Goal: Check status: Check status

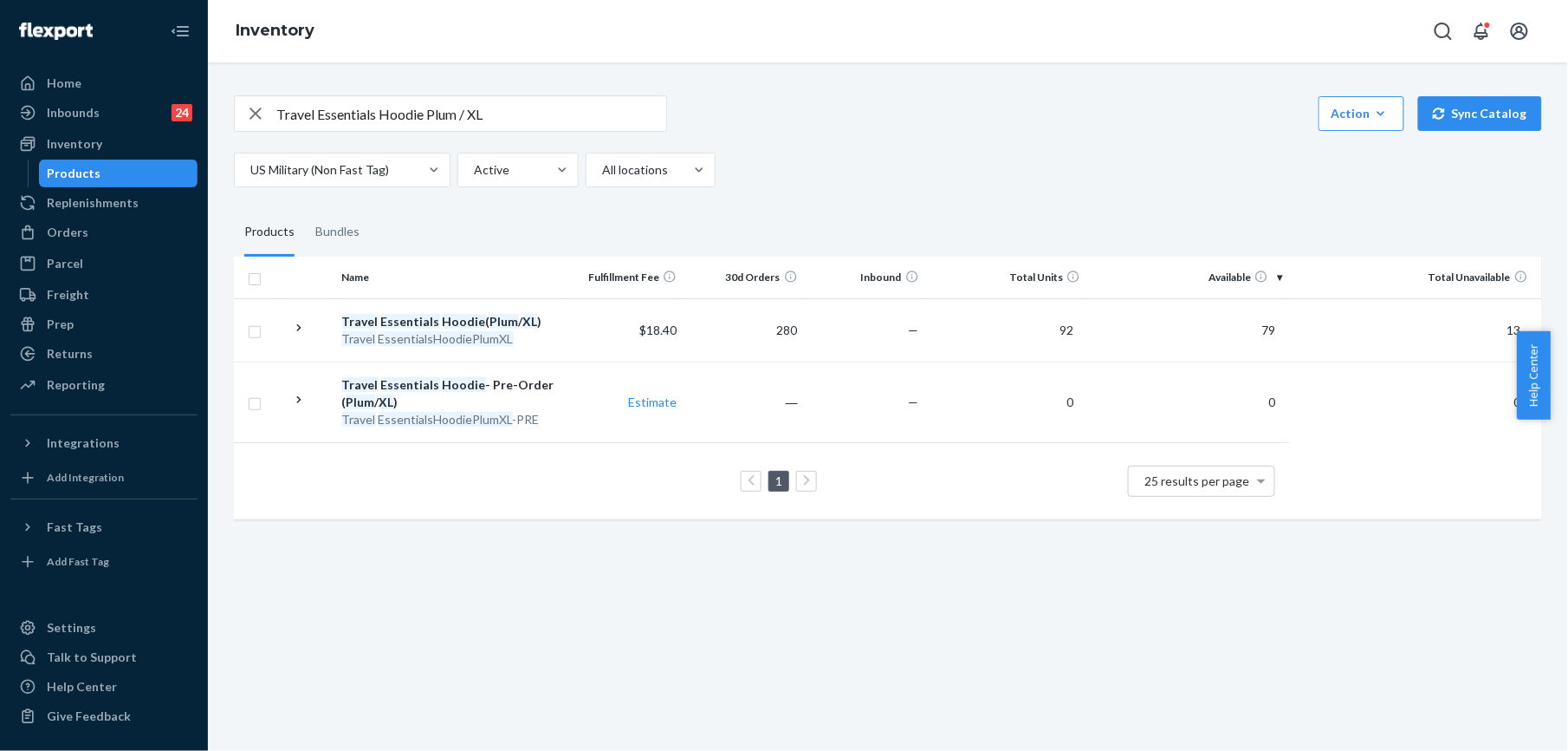
drag, startPoint x: 84, startPoint y: 227, endPoint x: 362, endPoint y: 87, distance: 311.3
click at [84, 227] on div "Orders" at bounding box center [68, 232] width 42 height 17
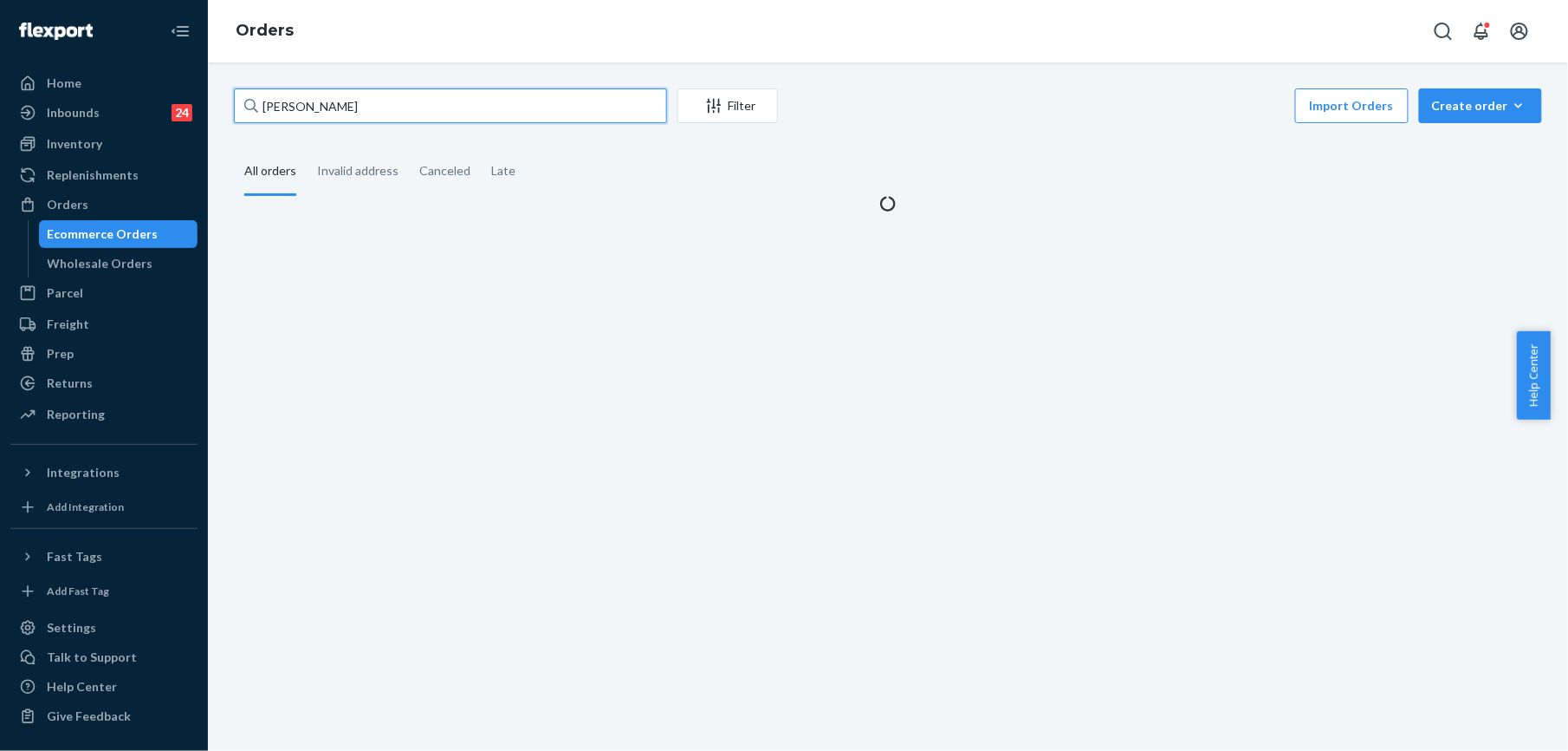
click at [362, 95] on input "[PERSON_NAME]" at bounding box center [450, 106] width 433 height 34
paste input "255222621"
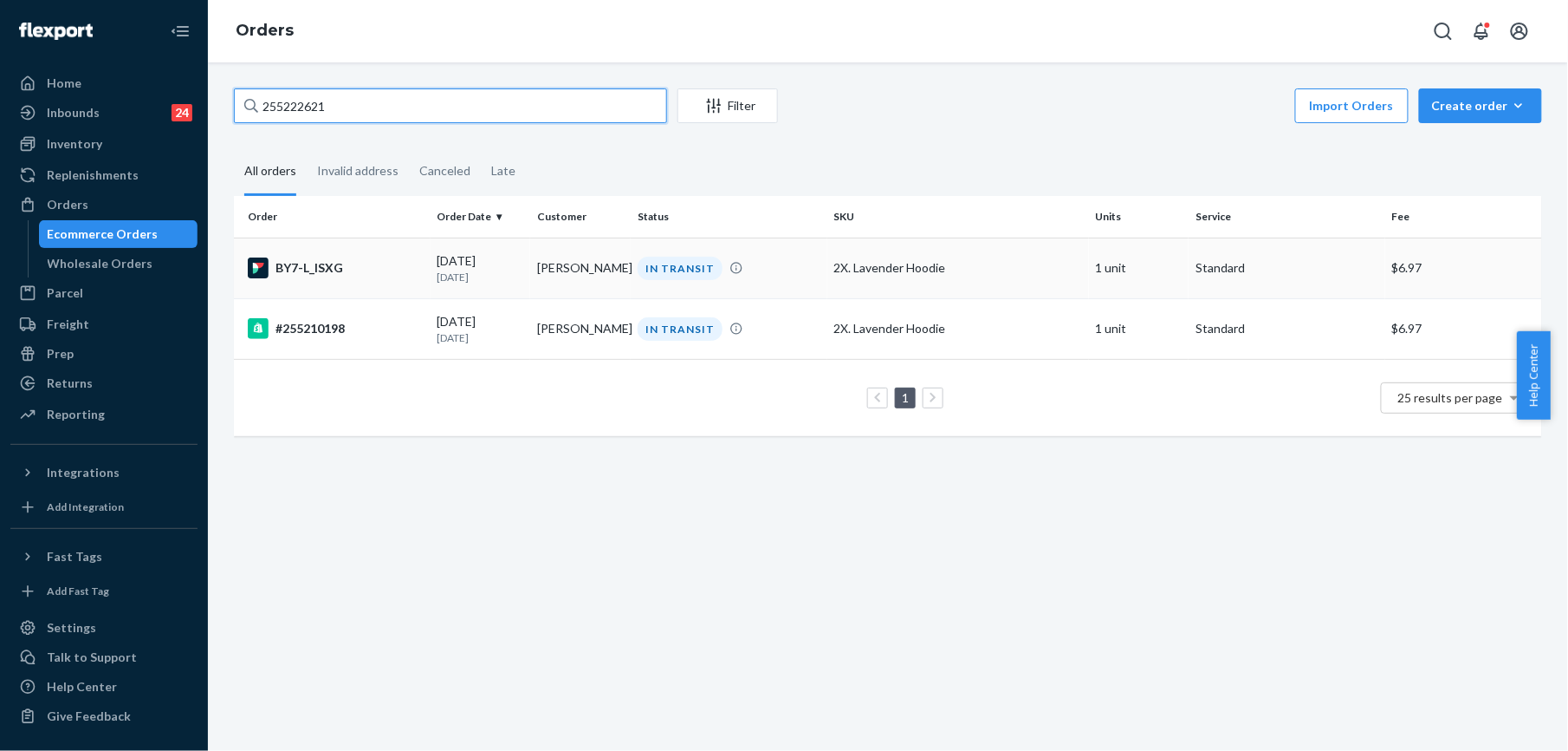
type input "255222621"
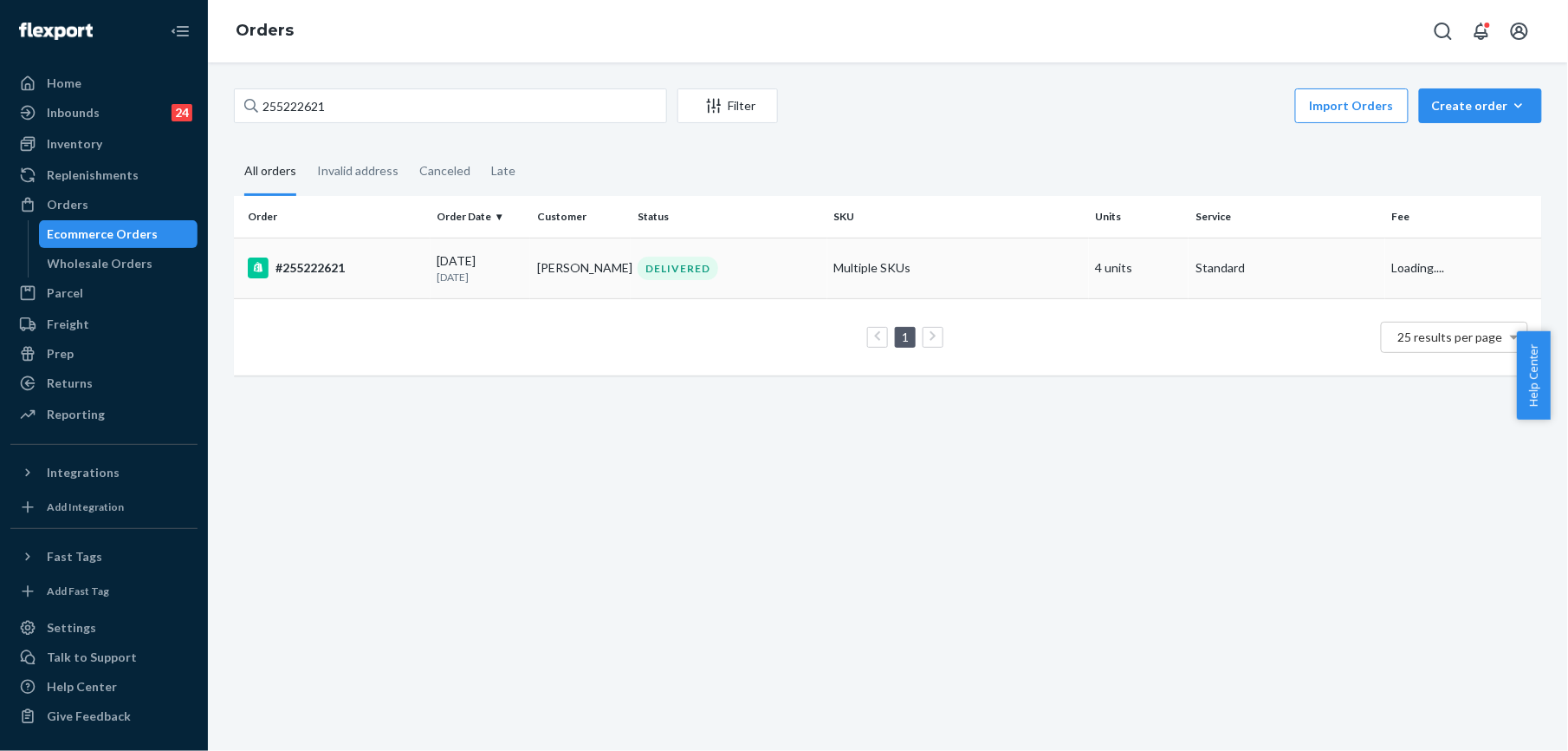
click at [296, 264] on div "#255222621" at bounding box center [336, 267] width 176 height 21
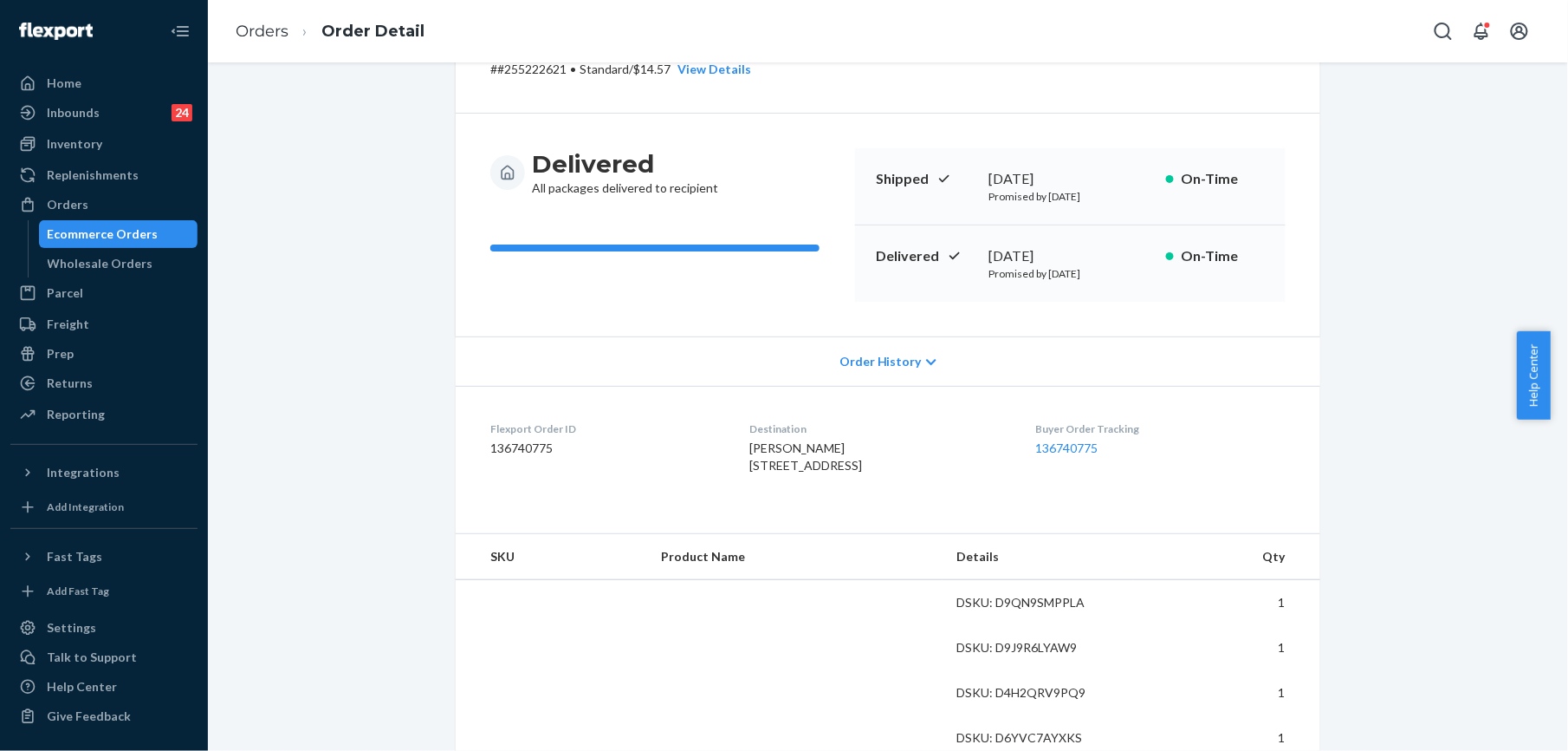
scroll to position [347, 0]
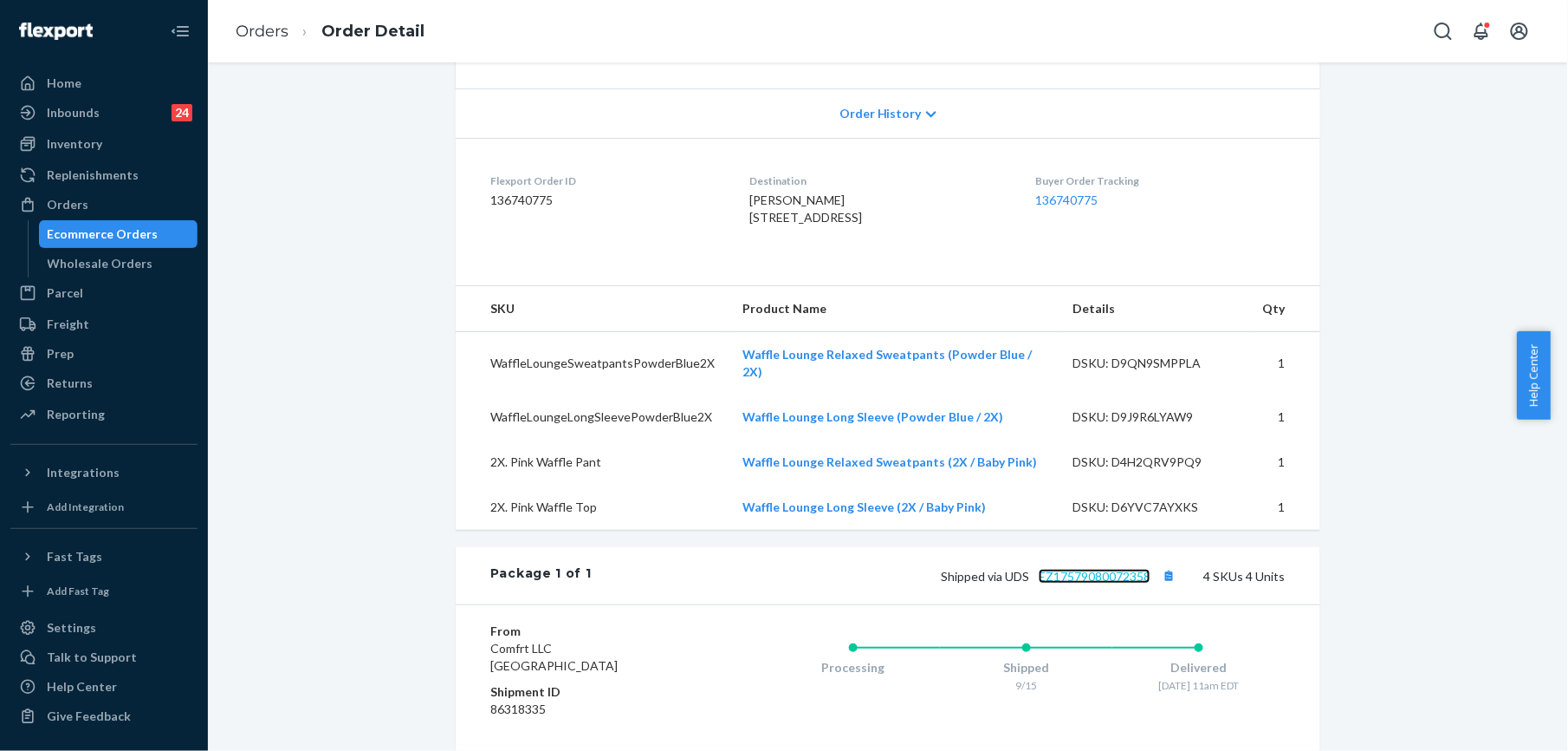
click at [1083, 583] on link "EZ17579080072358" at bounding box center [1095, 576] width 112 height 14
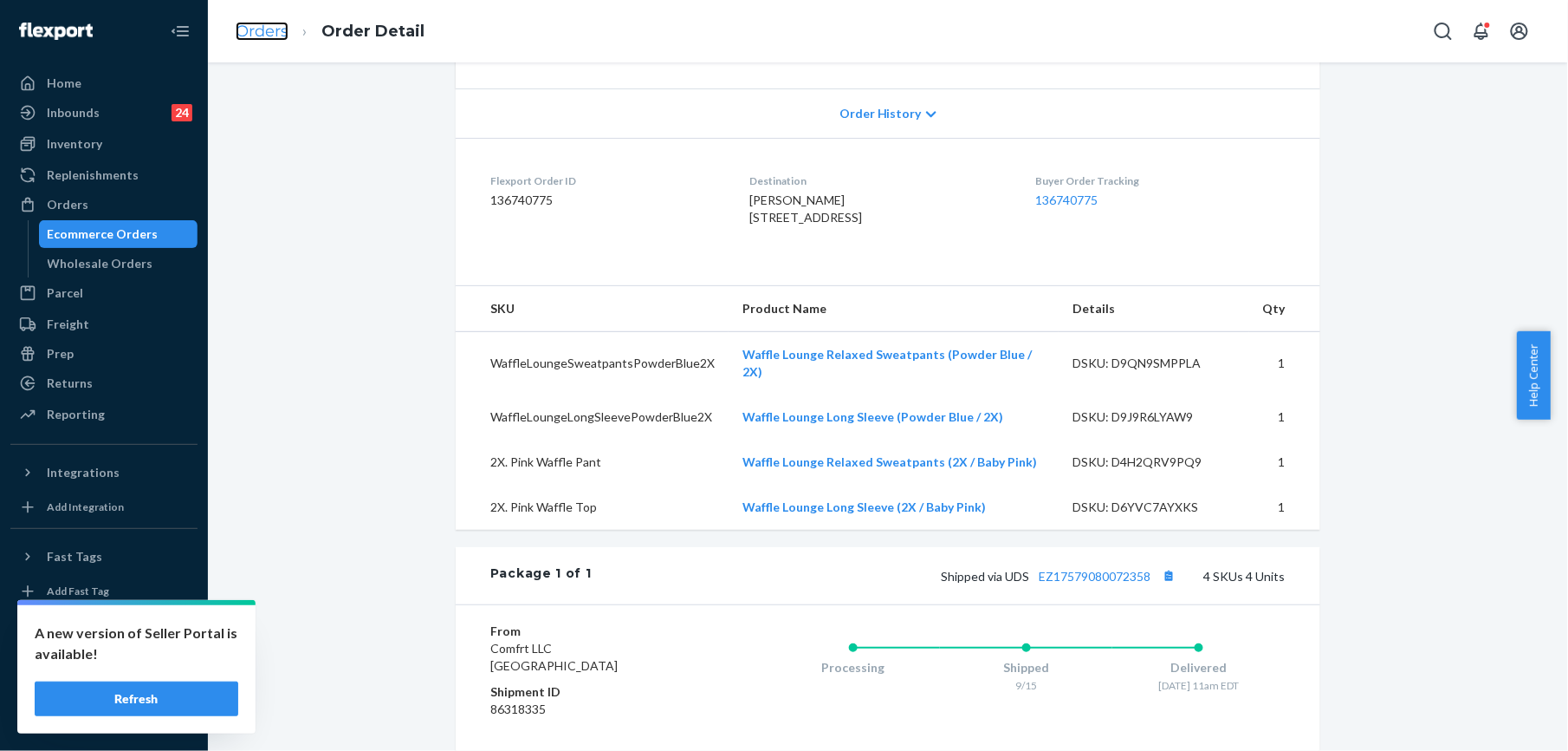
click at [265, 32] on link "Orders" at bounding box center [262, 31] width 53 height 19
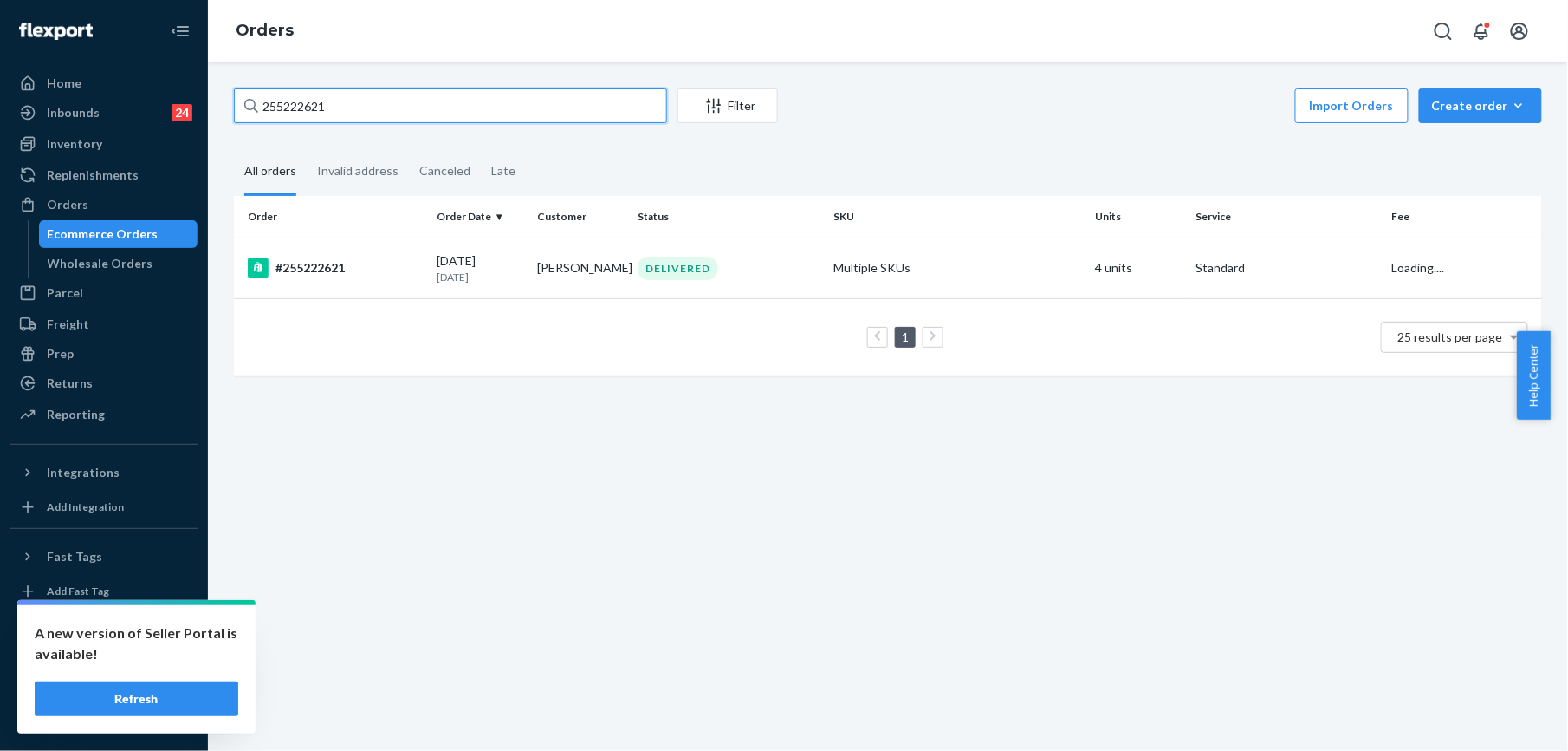
click at [350, 108] on input "255222621" at bounding box center [450, 106] width 433 height 34
paste input "94446"
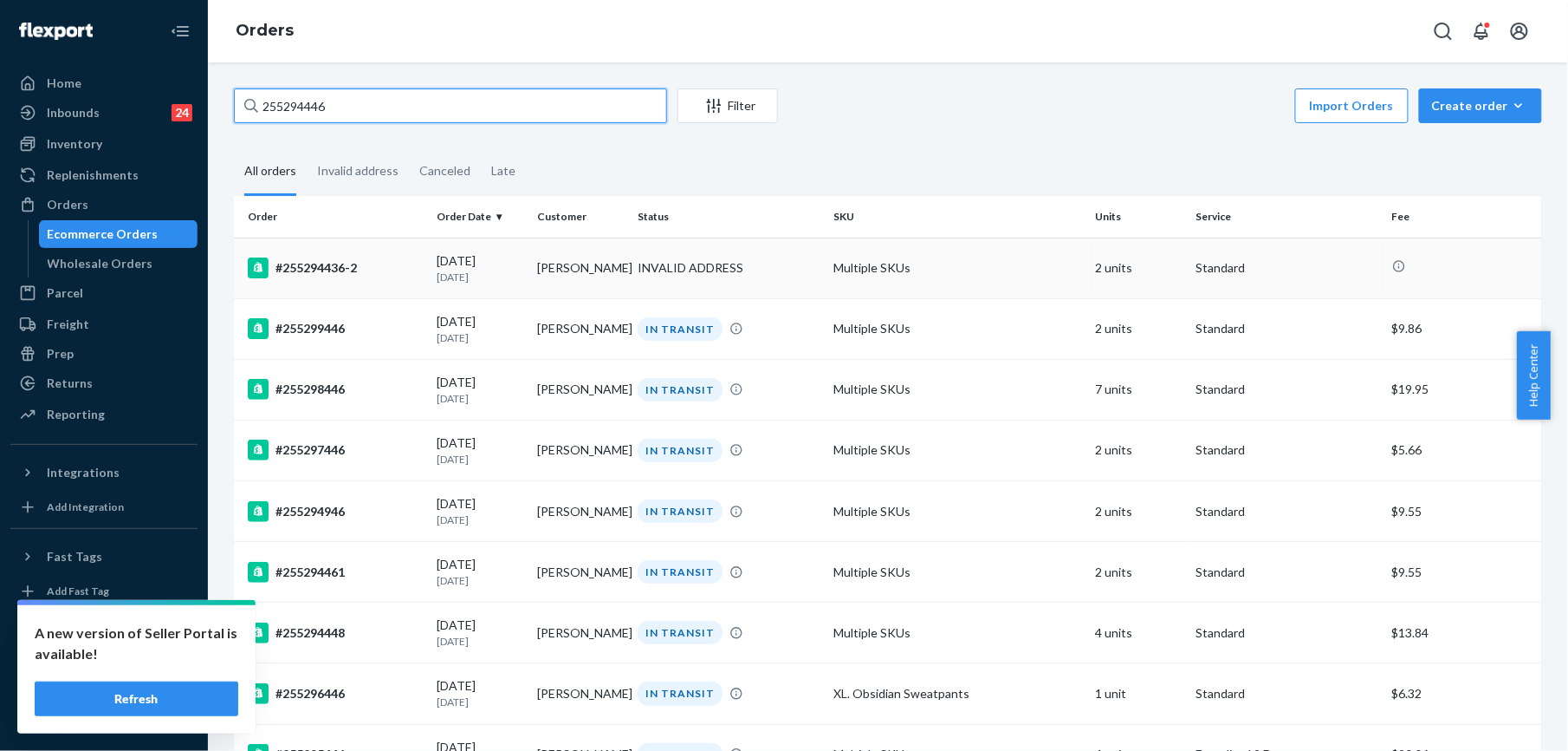
type input "255294446"
click at [335, 273] on div "#255294436-2" at bounding box center [336, 267] width 176 height 21
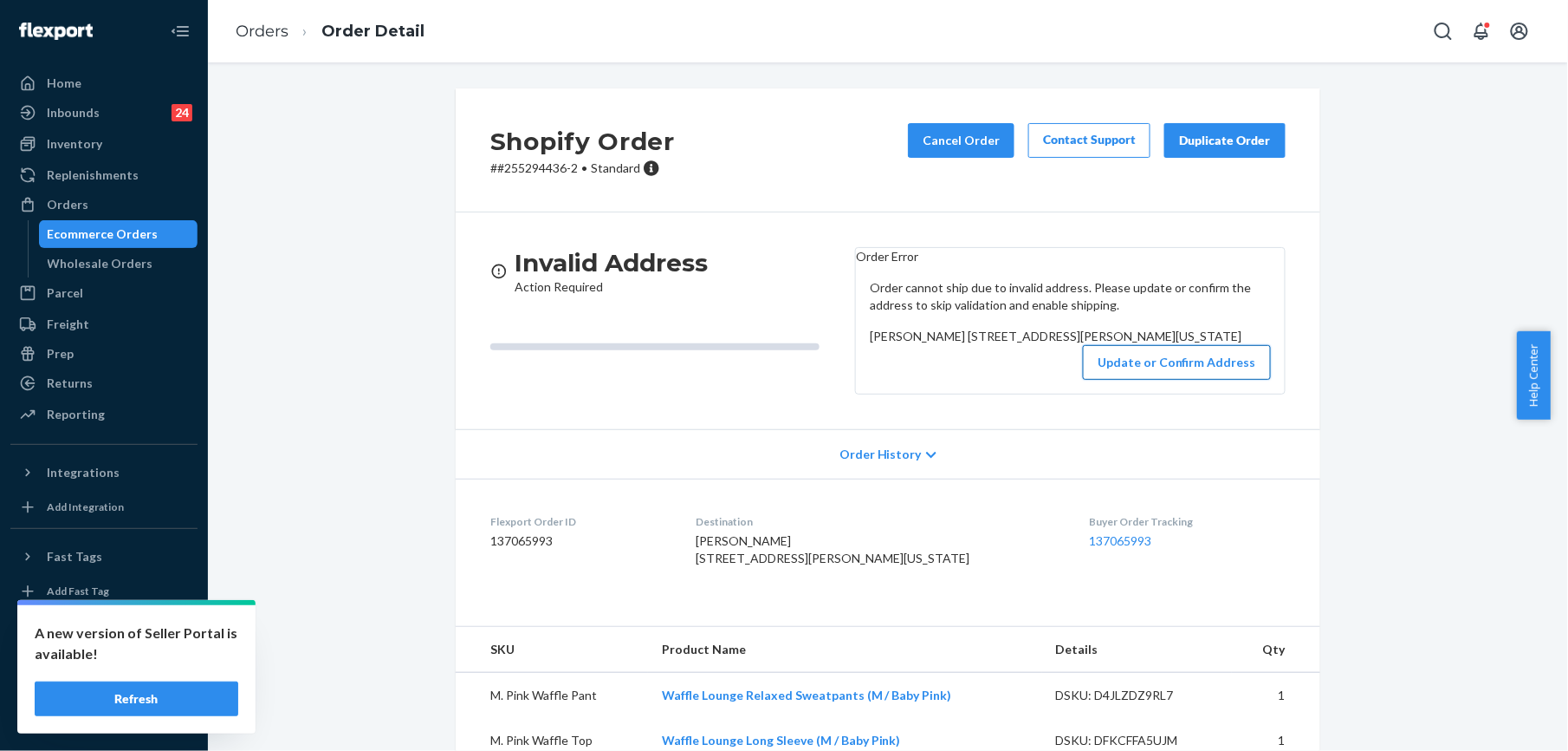
click at [1102, 380] on button "Update or Confirm Address" at bounding box center [1177, 362] width 188 height 34
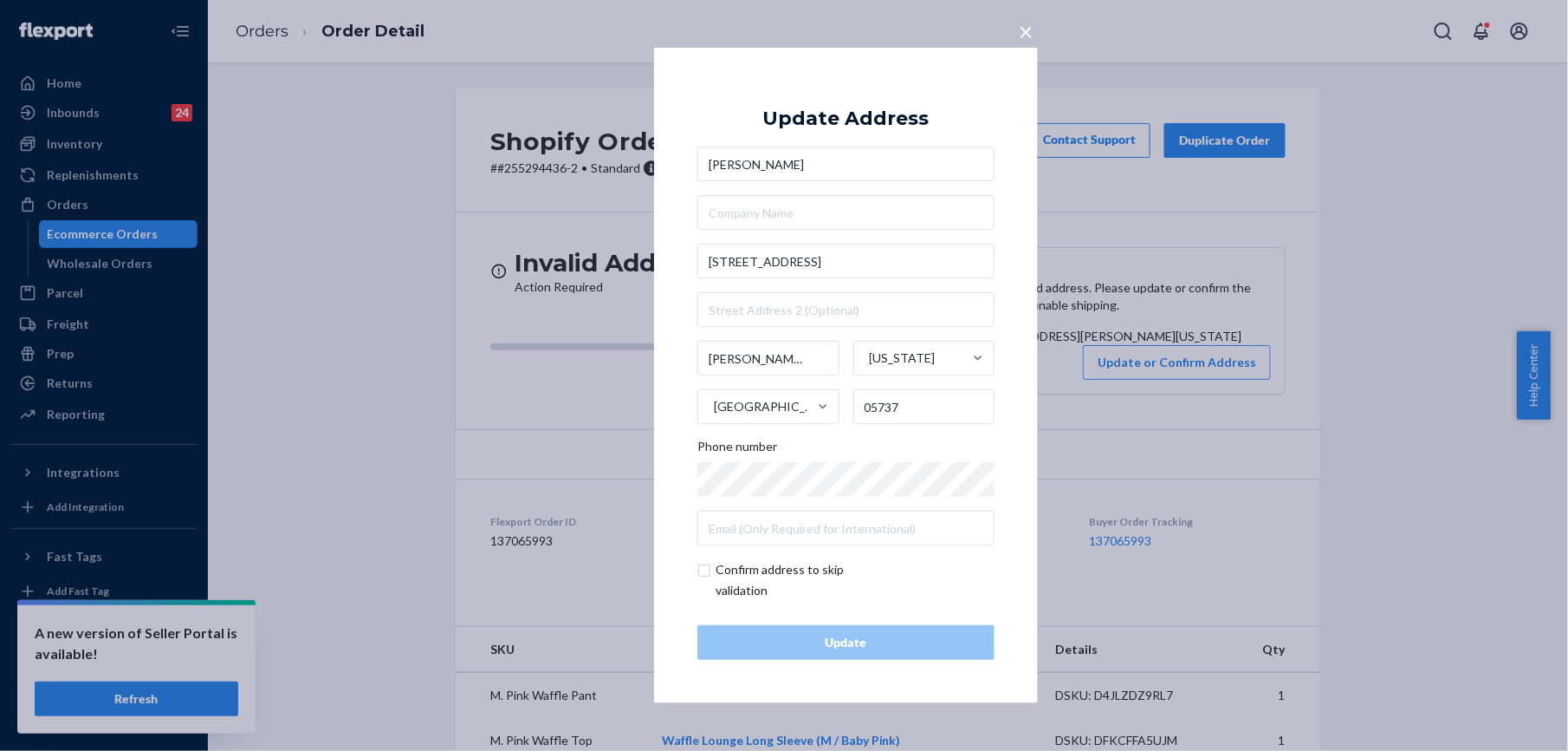
click at [532, 399] on div "× Update Address Brianna Cohen 3 Deer St Chittenden Vermont United States 05737…" at bounding box center [784, 376] width 1568 height 751
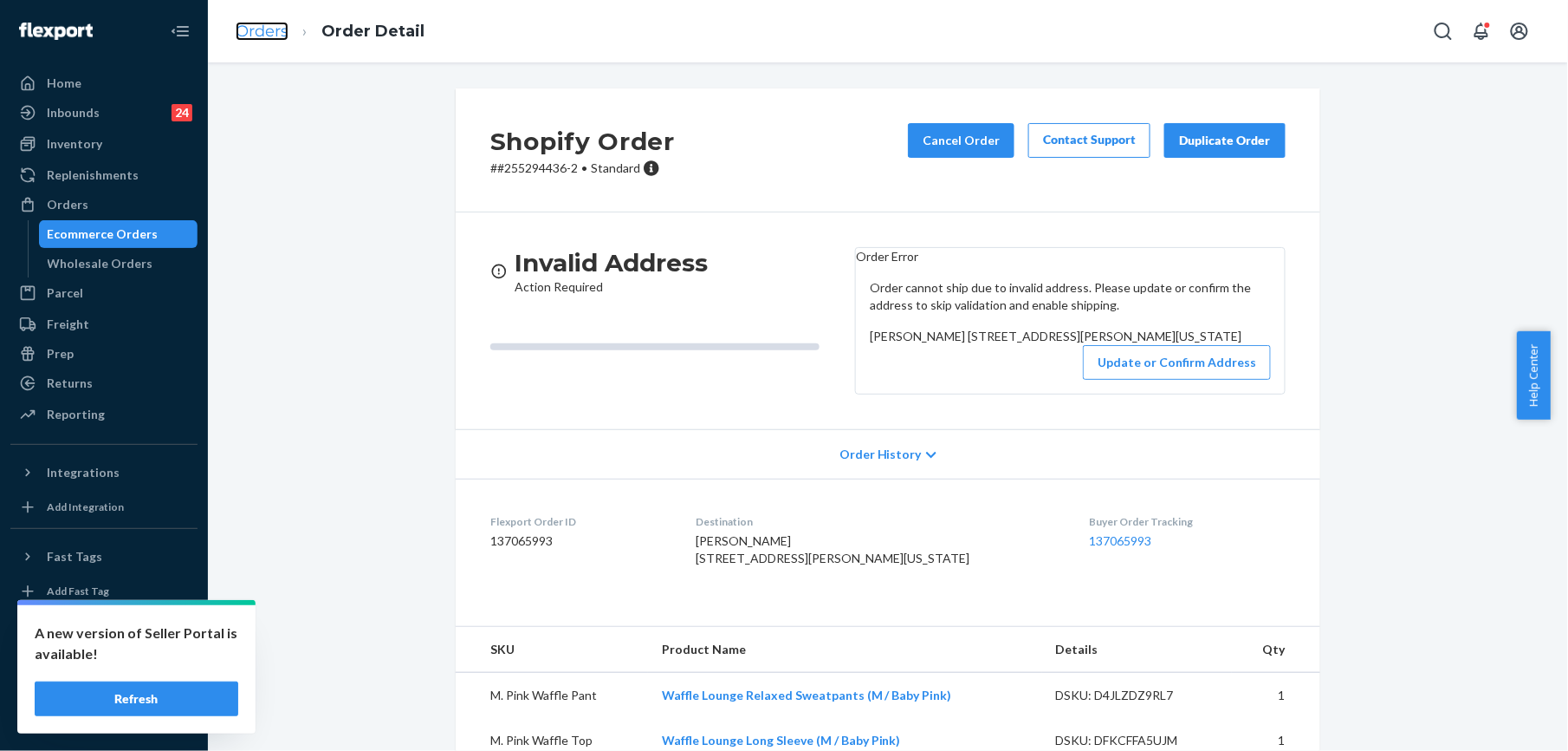
click at [274, 32] on link "Orders" at bounding box center [262, 31] width 53 height 19
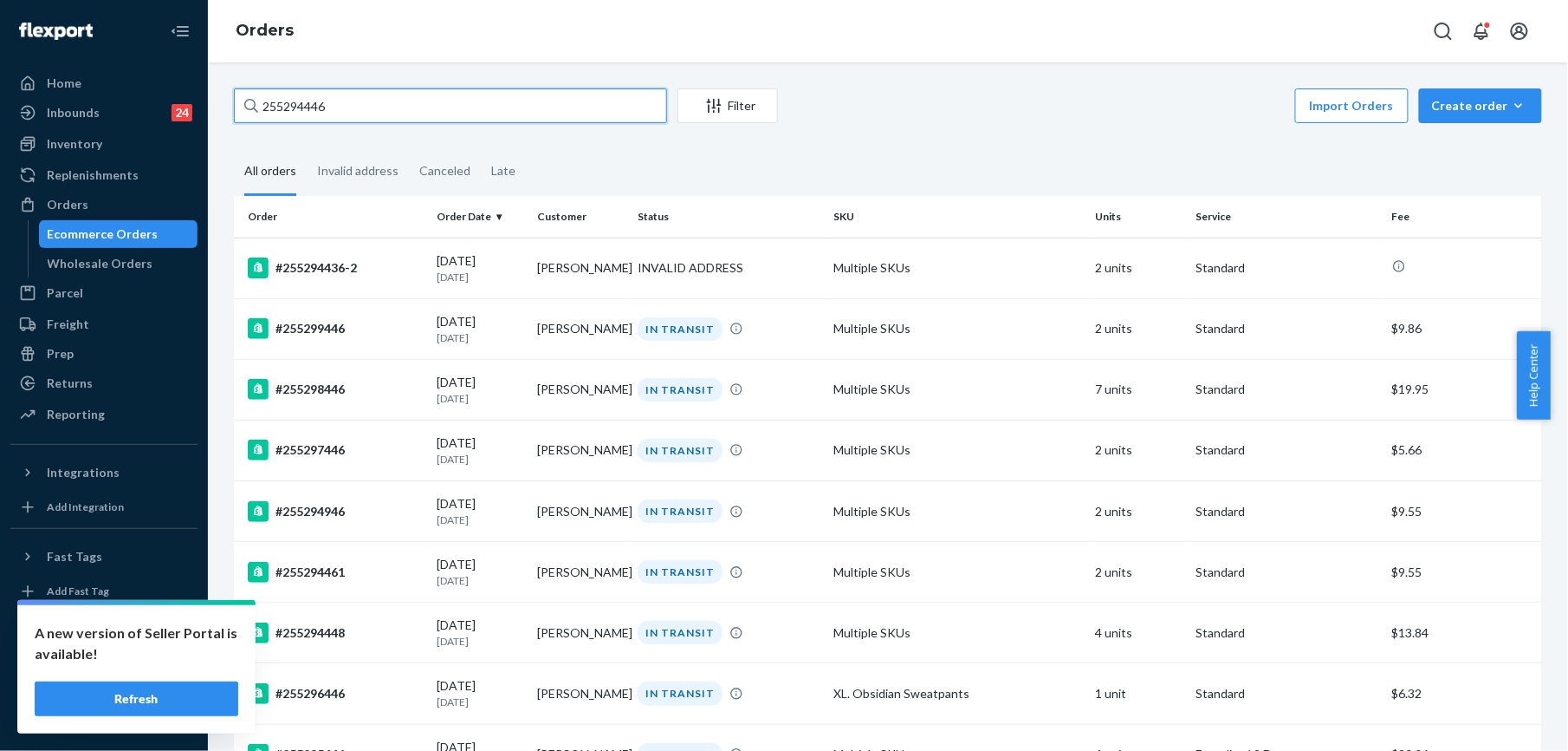
click at [367, 105] on input "255294446" at bounding box center [450, 106] width 433 height 34
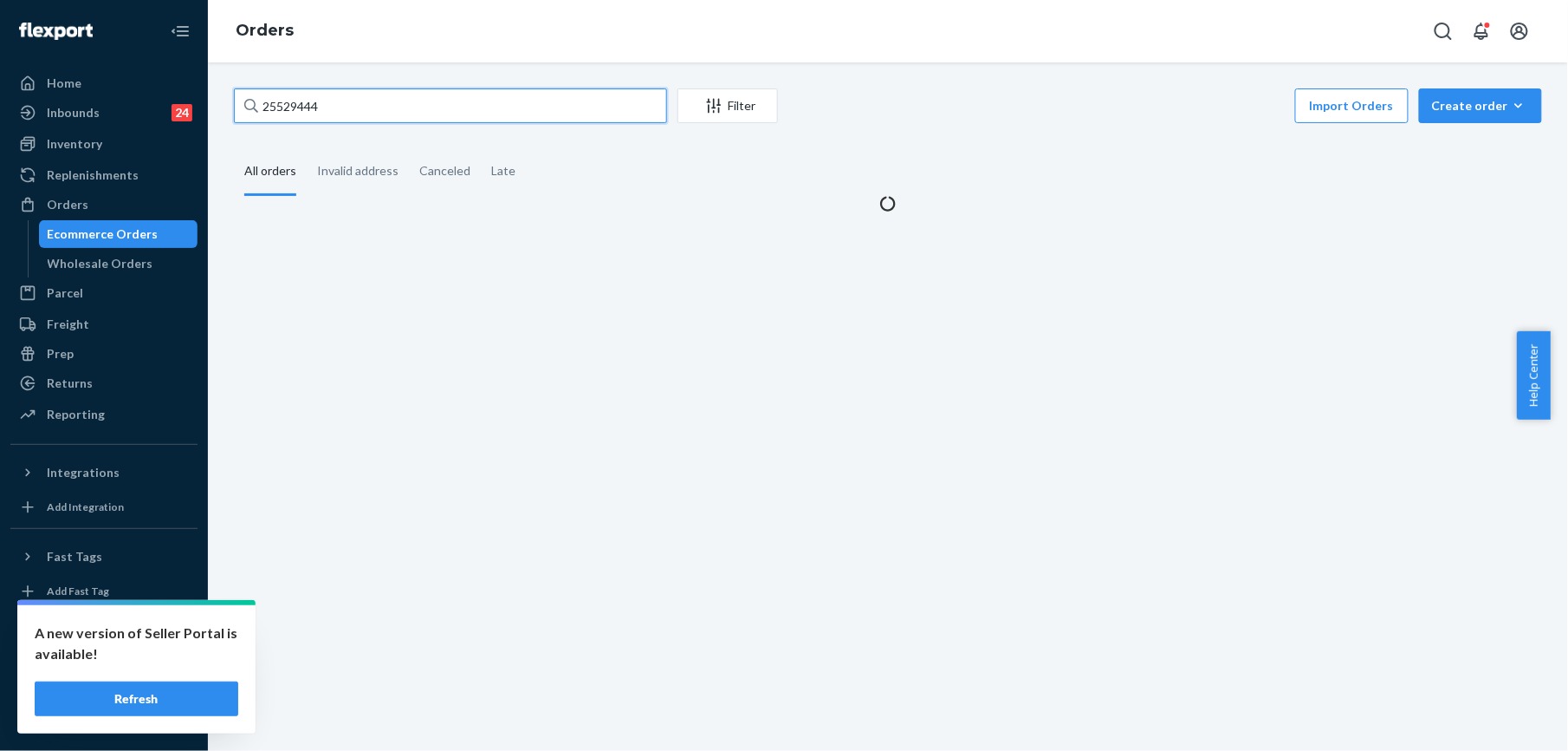
type input "255294446"
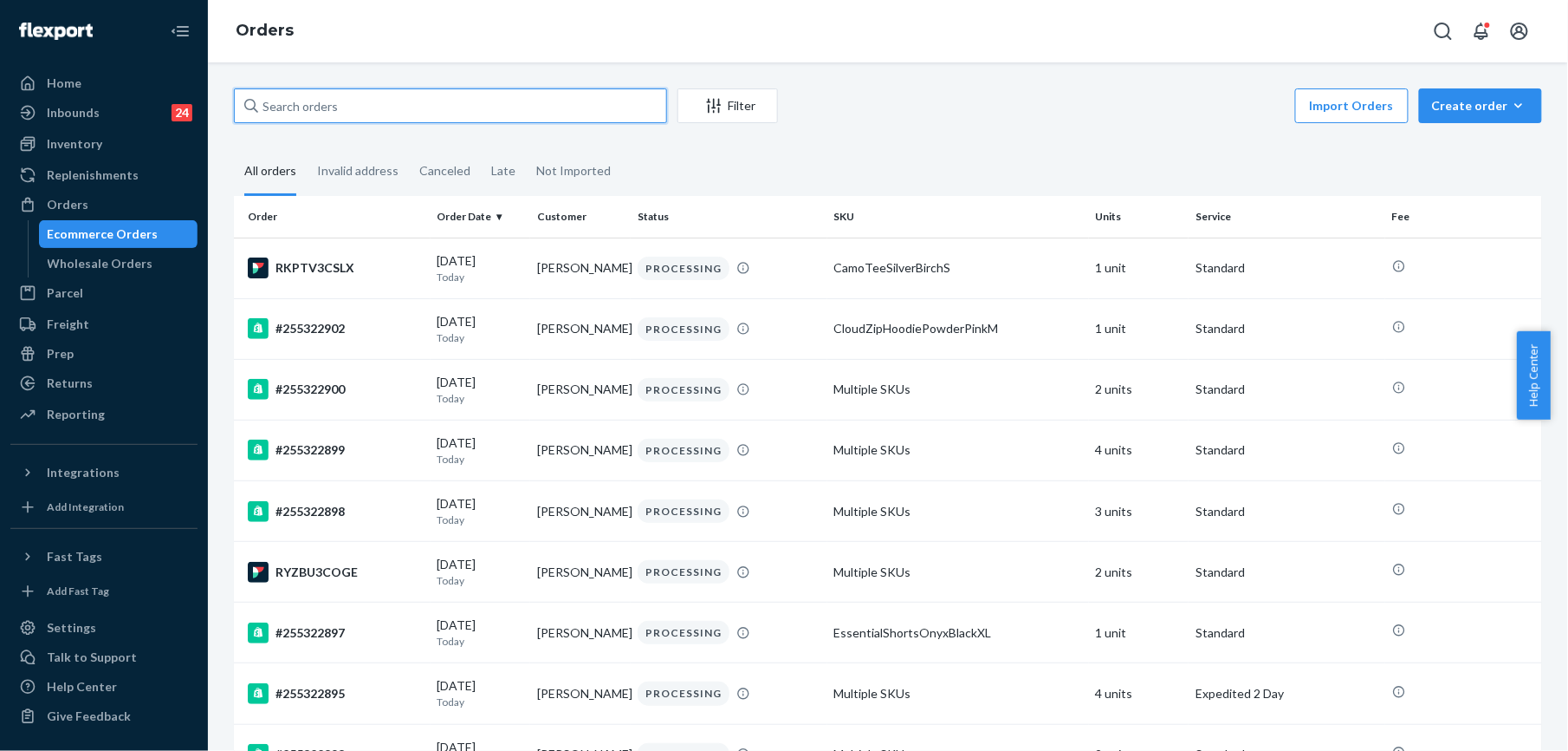
click at [275, 107] on input "text" at bounding box center [450, 106] width 433 height 34
paste input "253330007"
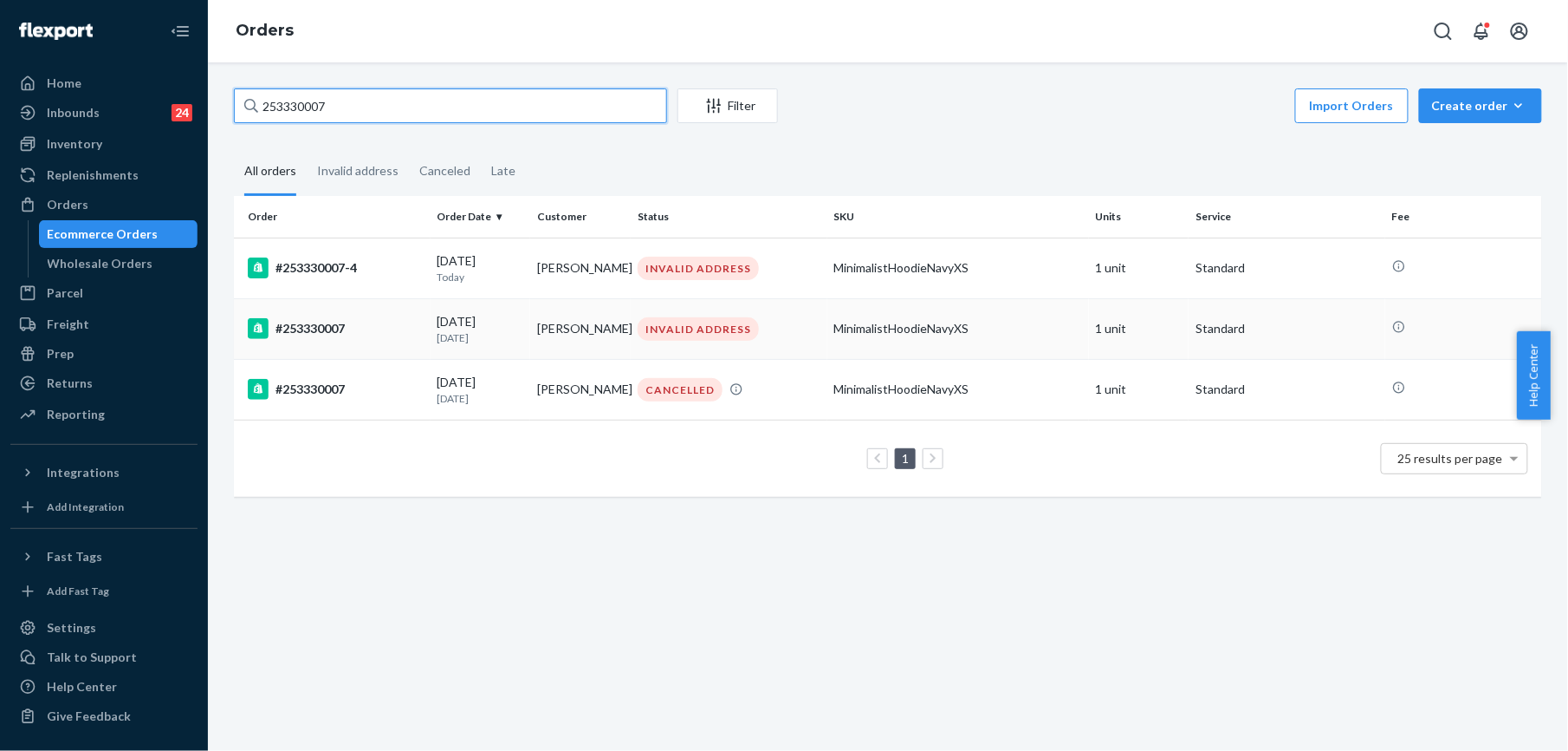
type input "253330007"
click at [312, 334] on div "#253330007" at bounding box center [336, 328] width 176 height 21
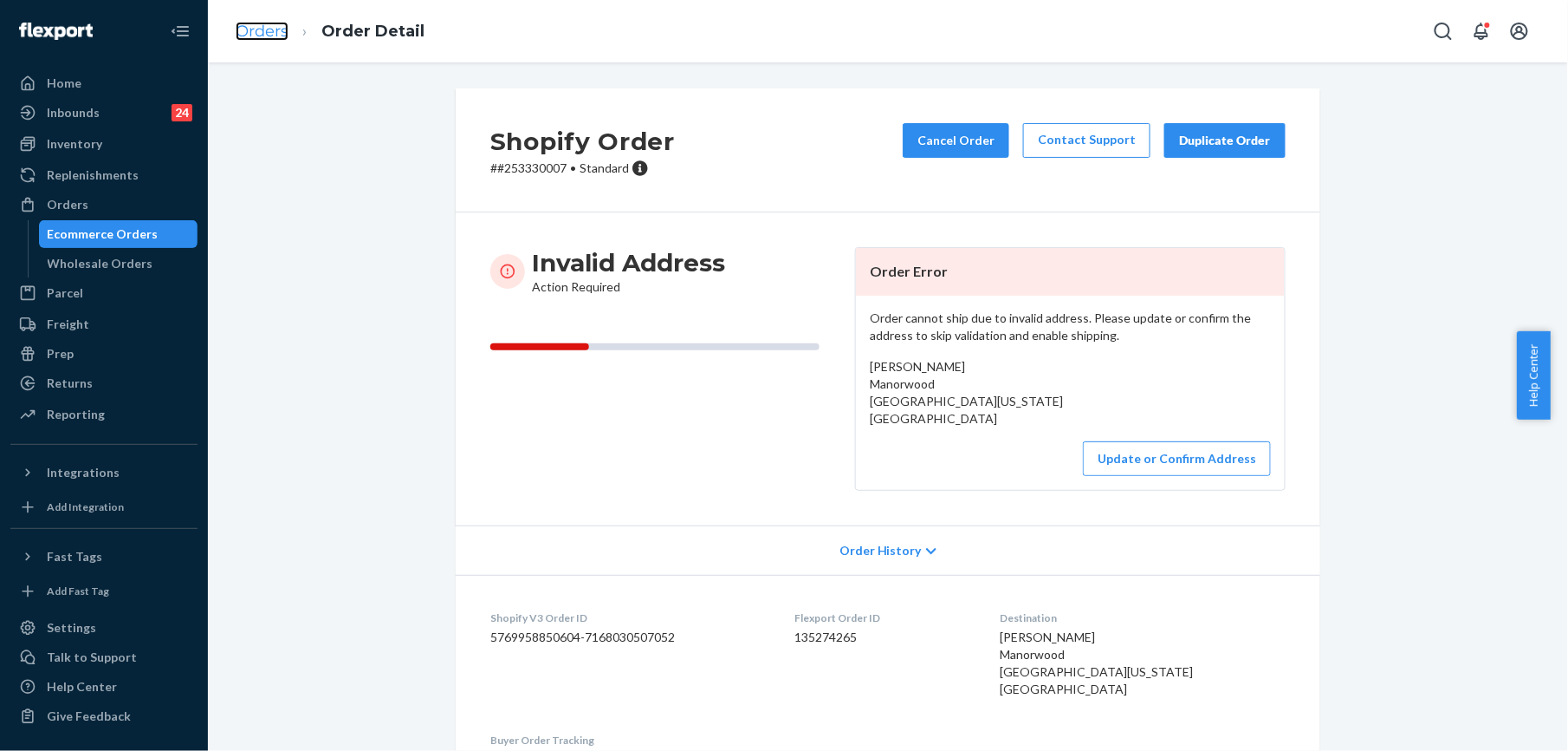
click at [263, 26] on link "Orders" at bounding box center [262, 31] width 53 height 19
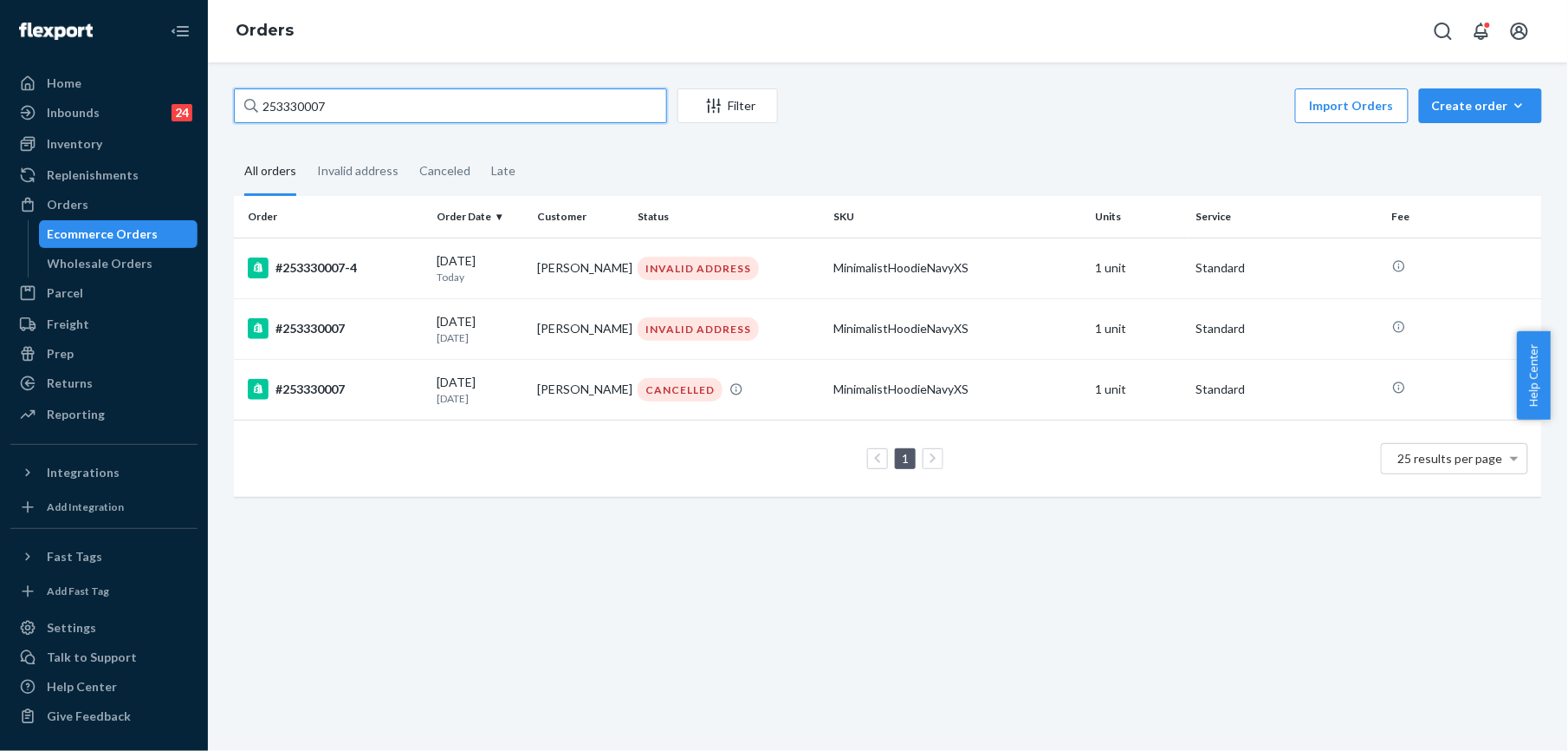
click at [343, 92] on input "253330007" at bounding box center [450, 106] width 433 height 34
paste input "5294446"
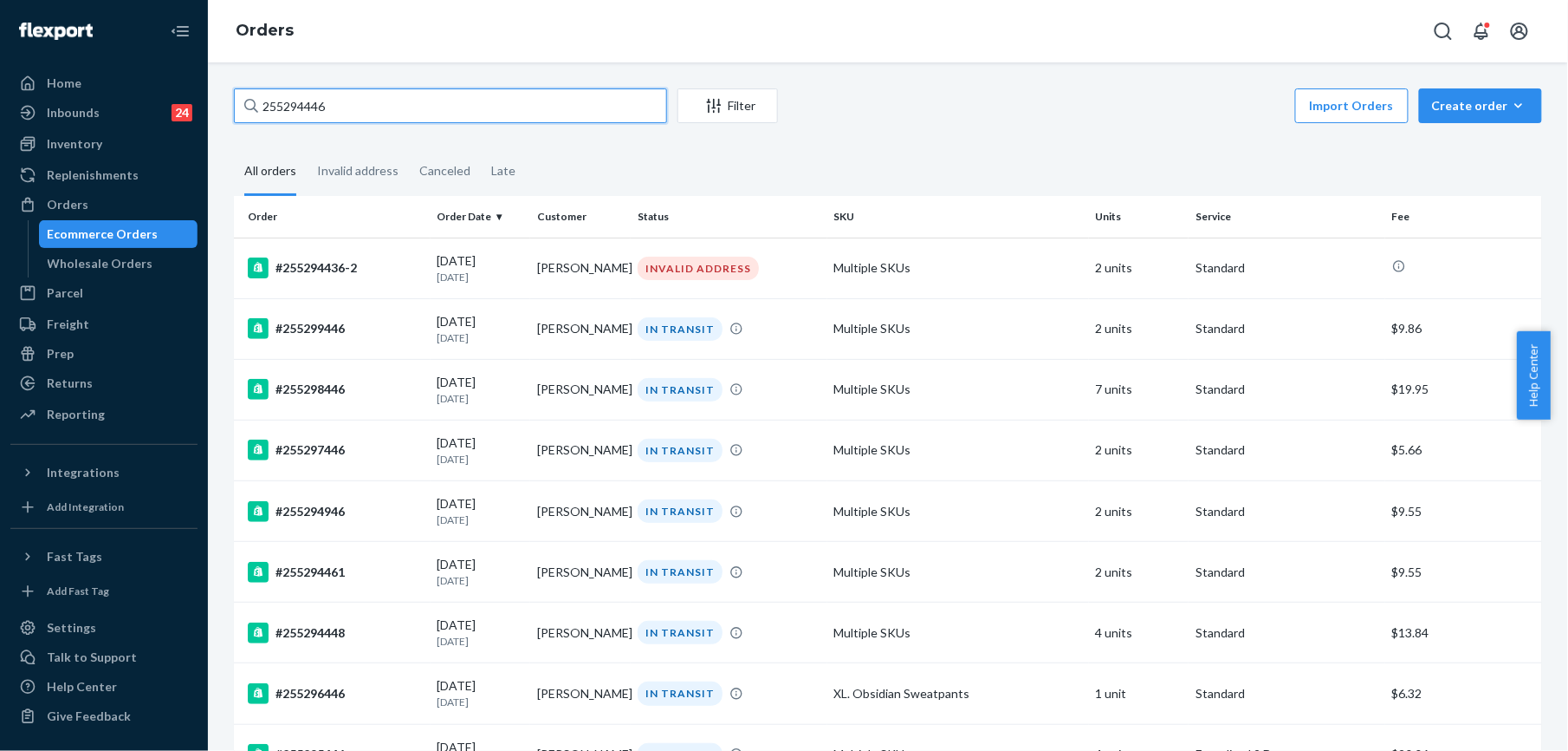
click at [364, 101] on input "255294446" at bounding box center [450, 106] width 433 height 34
type input "255294446"
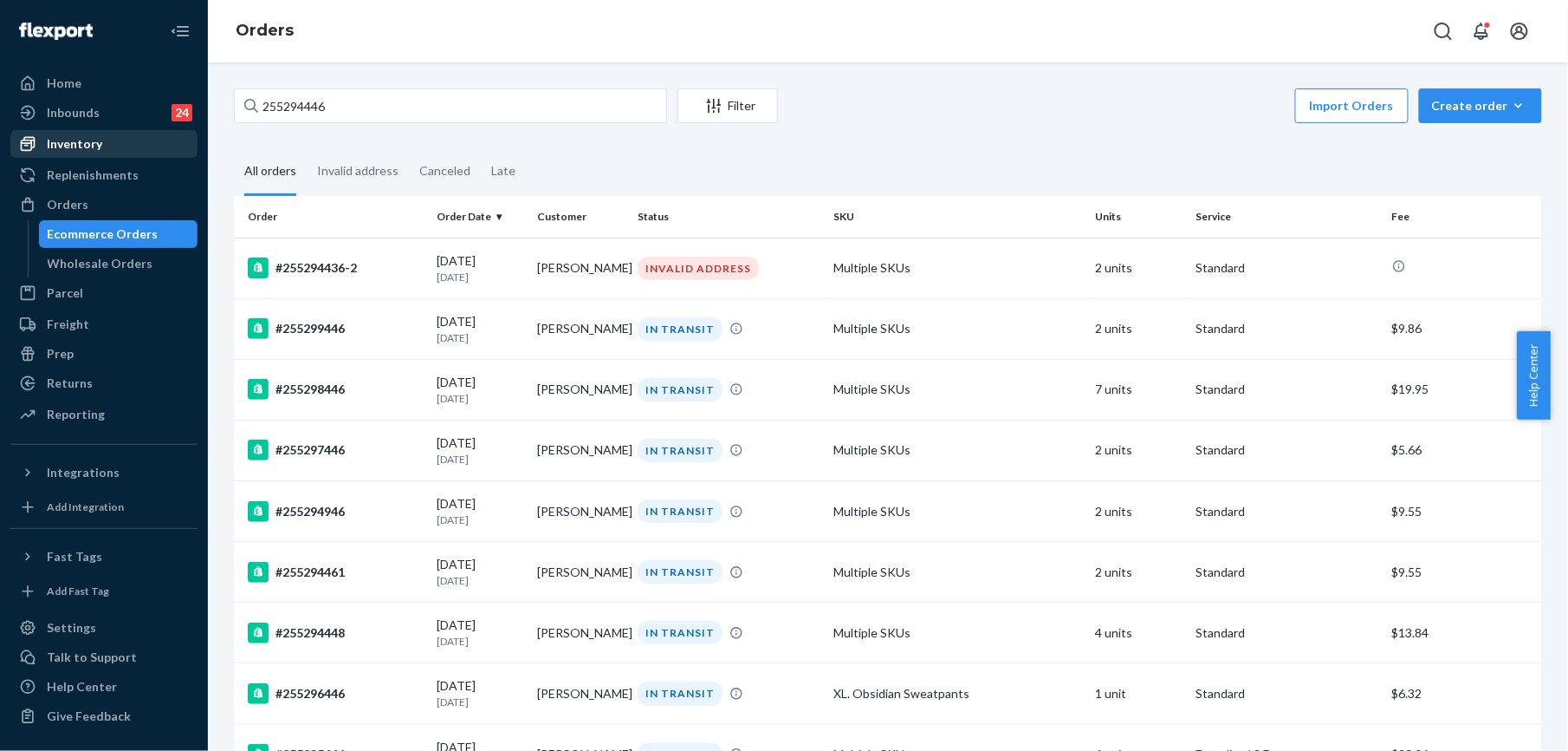
click at [79, 146] on div "Inventory" at bounding box center [74, 144] width 55 height 17
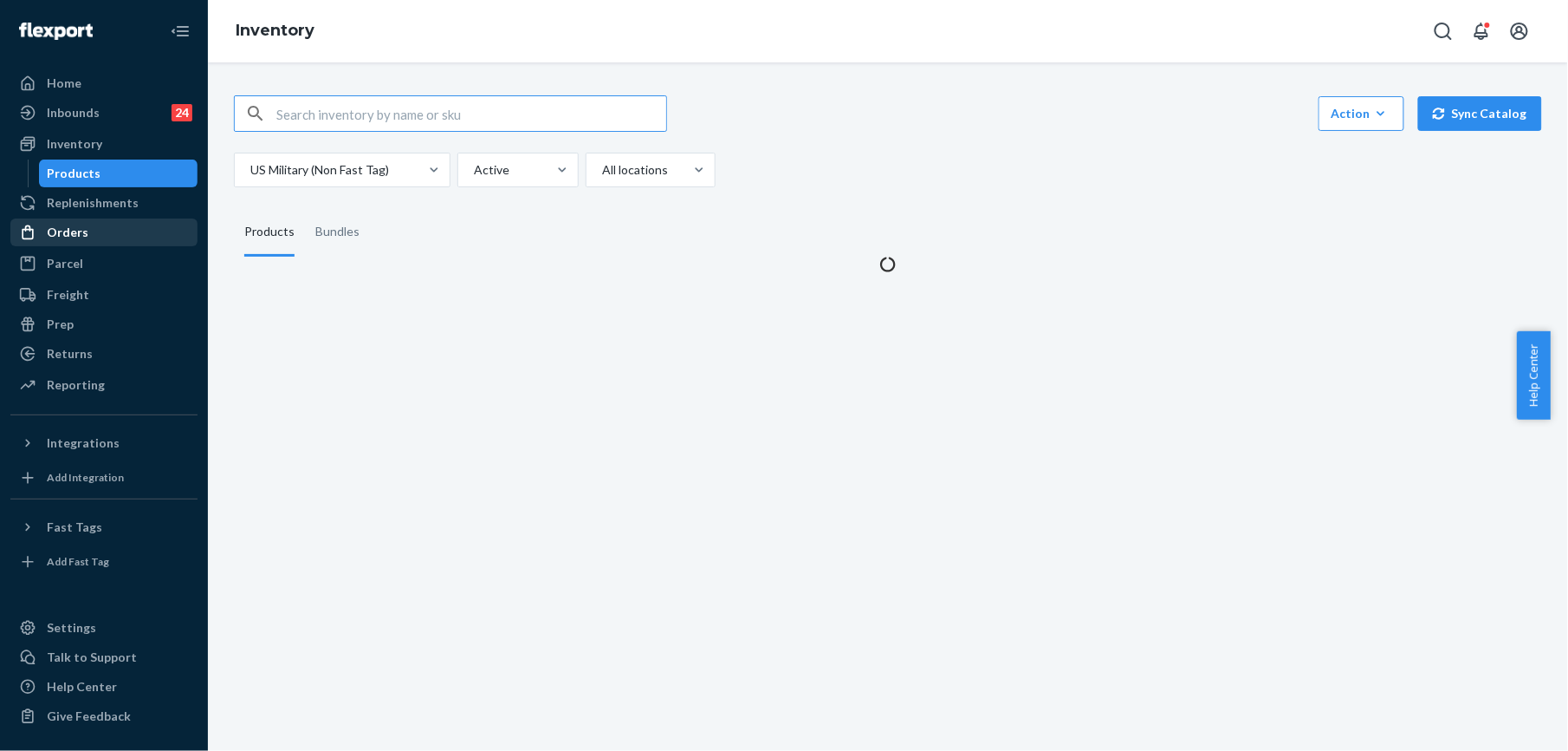
click at [74, 236] on div "Orders" at bounding box center [68, 232] width 42 height 17
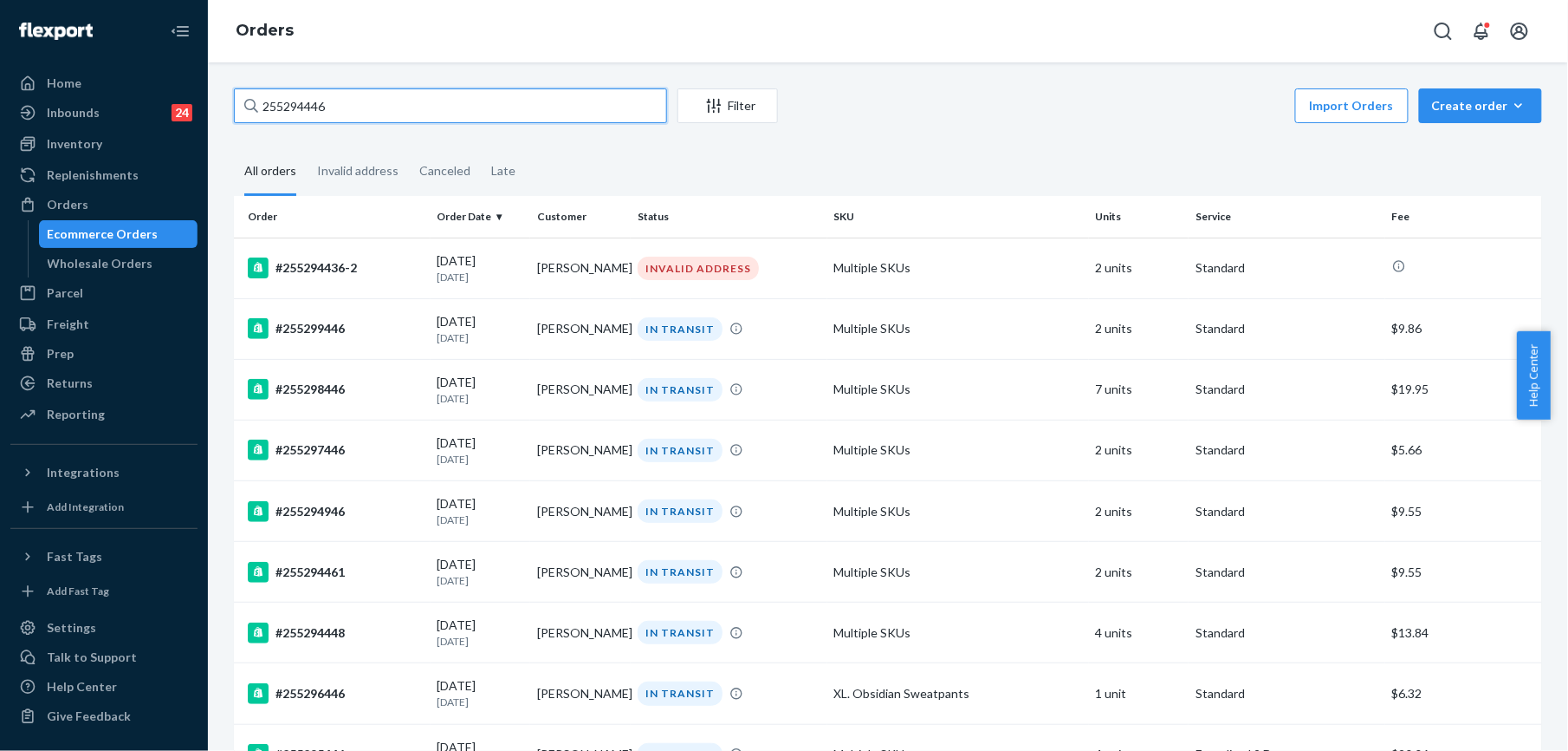
click at [369, 98] on input "255294446" at bounding box center [450, 106] width 433 height 34
paste input "[PERSON_NAME]"
click at [362, 112] on input "255294446" at bounding box center [450, 106] width 433 height 34
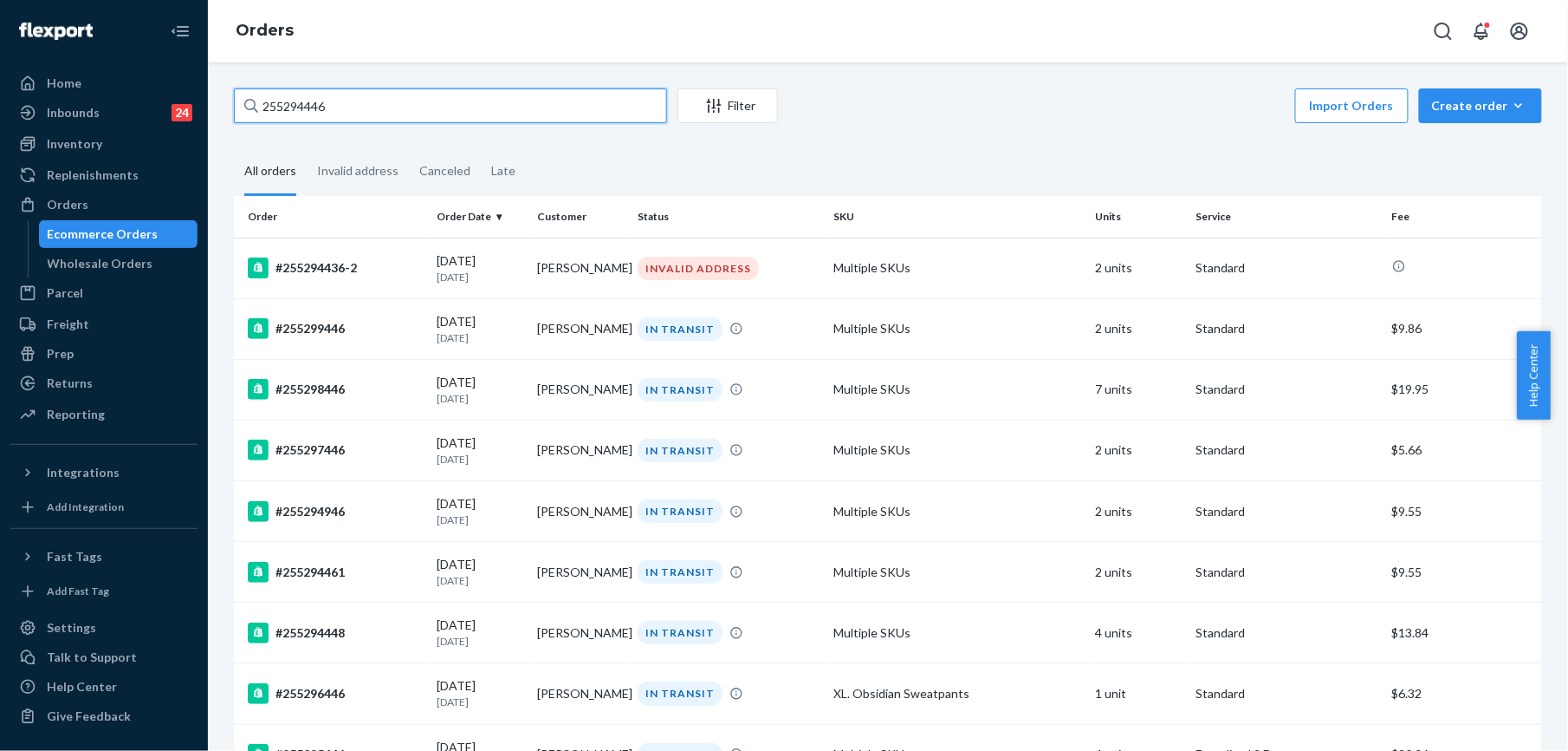
click at [362, 112] on input "255294446" at bounding box center [450, 106] width 433 height 34
paste input "text"
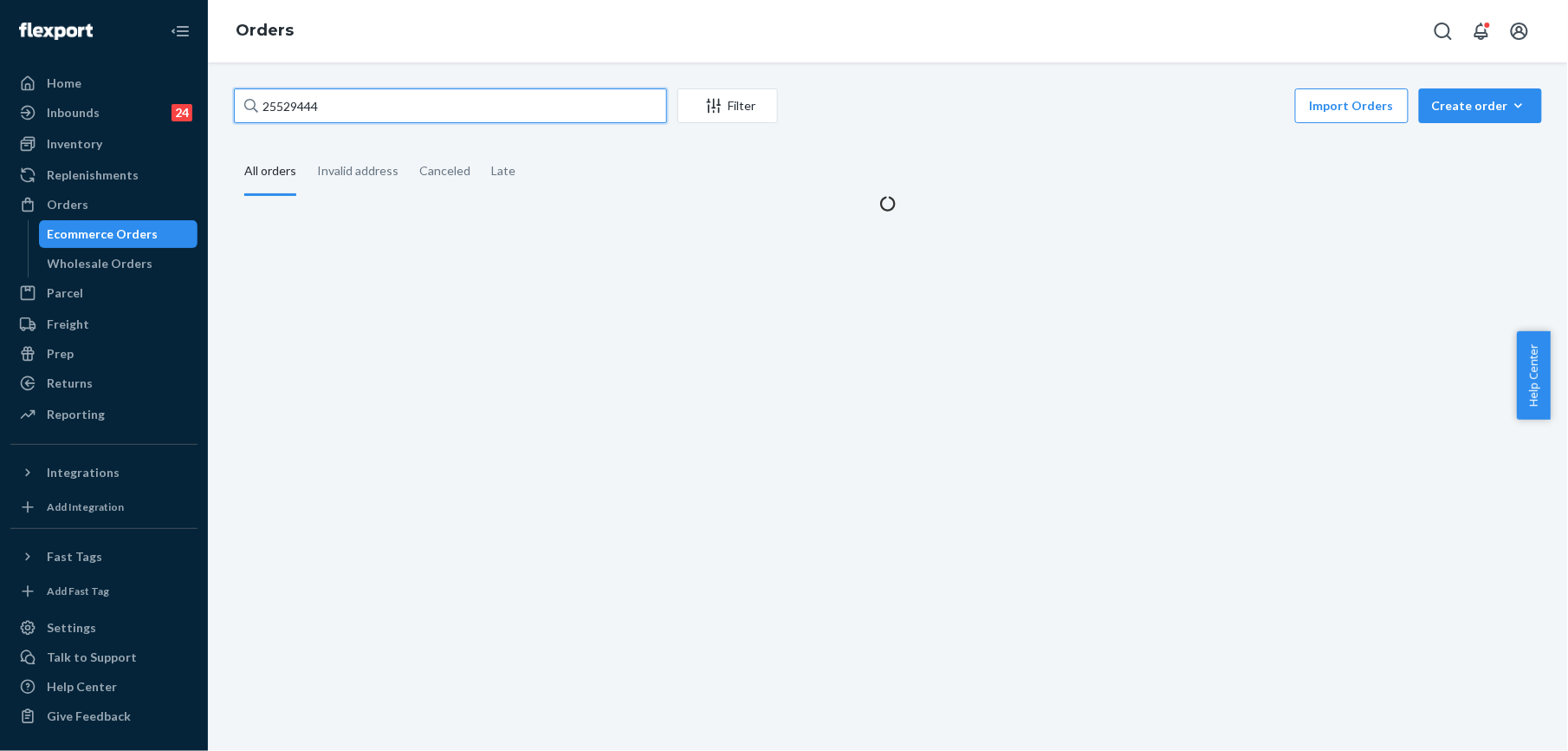
type input "255294446"
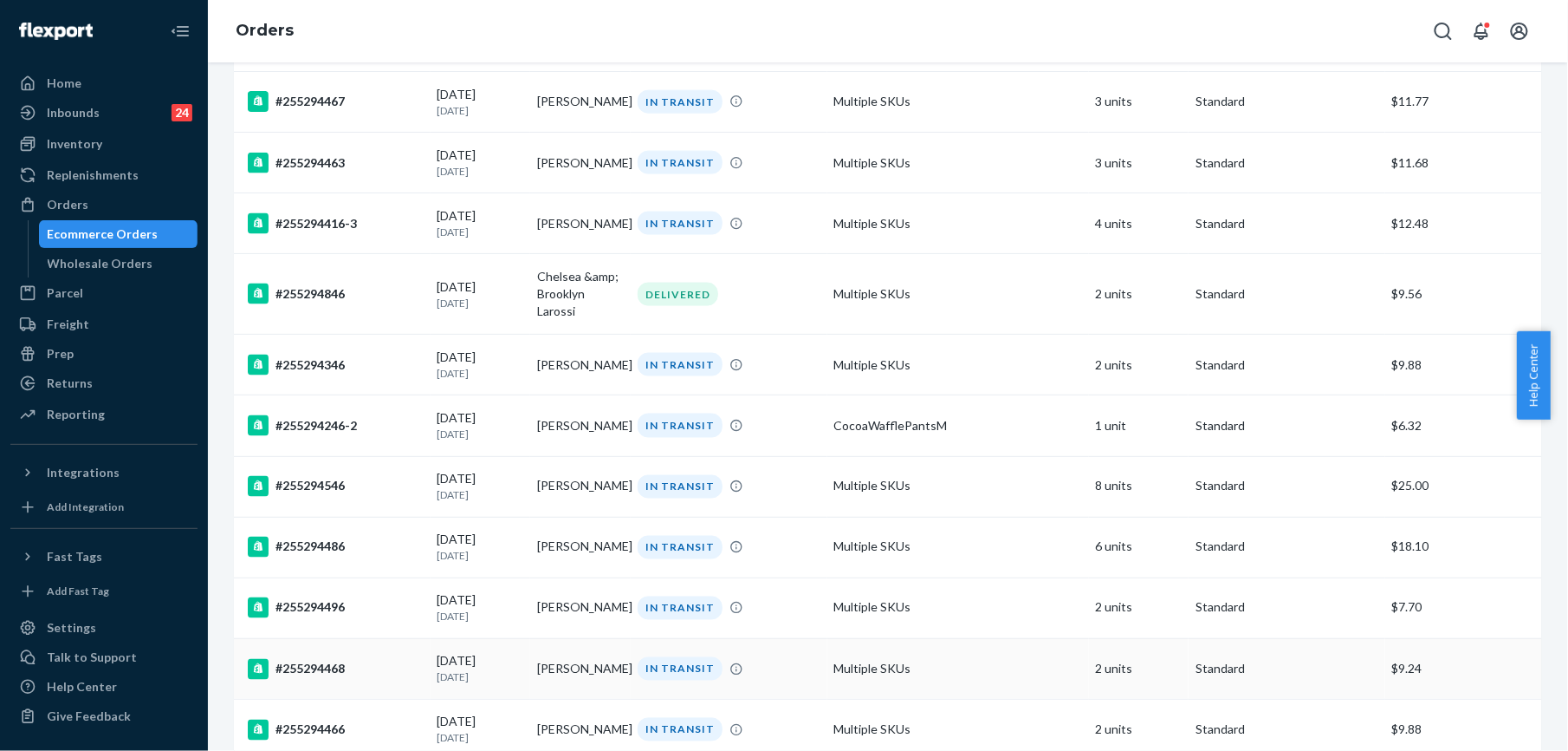
scroll to position [1155, 0]
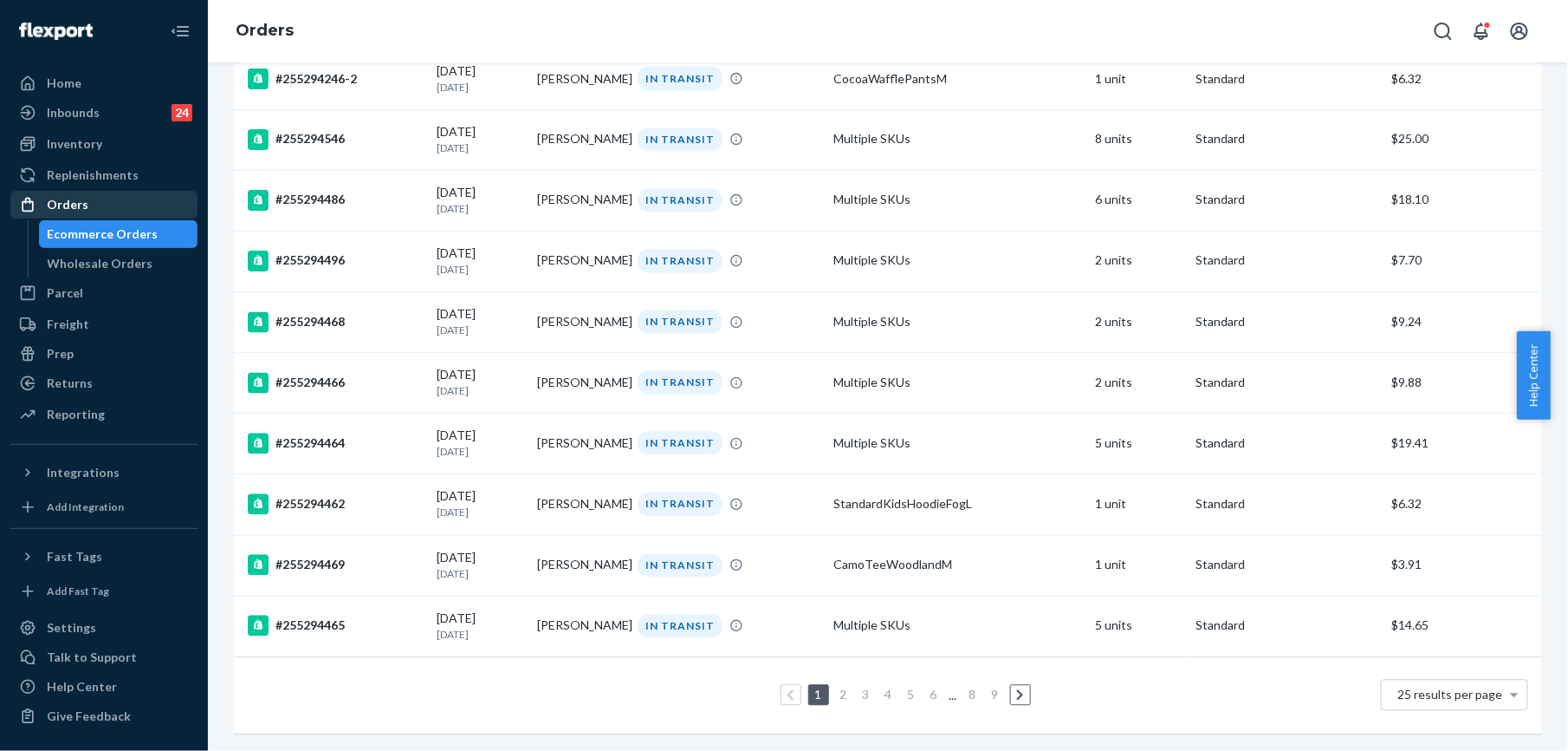
click at [111, 209] on div "Orders" at bounding box center [104, 204] width 184 height 24
click at [75, 137] on div "Inventory" at bounding box center [74, 144] width 55 height 17
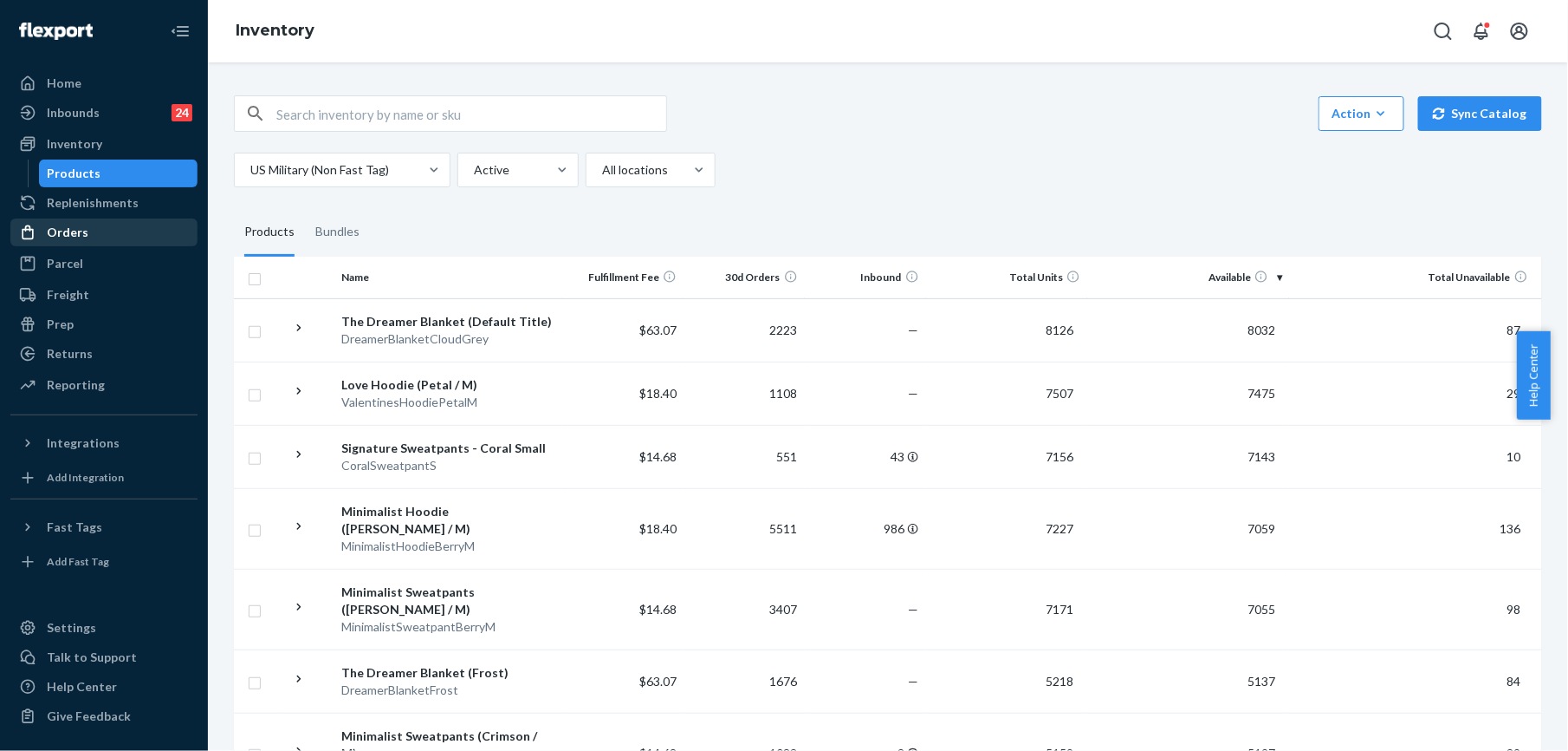
click at [98, 226] on div "Orders" at bounding box center [104, 232] width 184 height 24
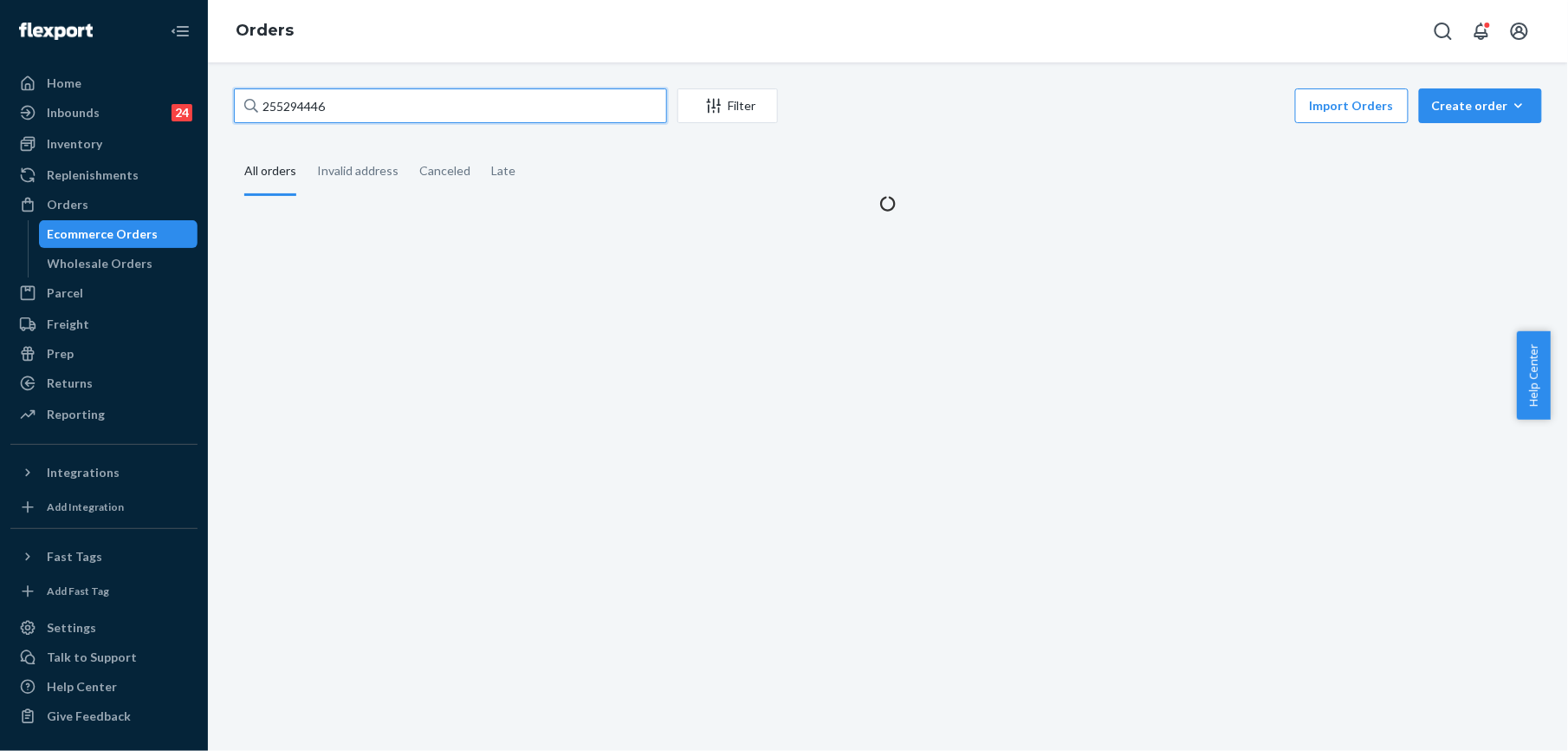
click at [310, 111] on input "255294446" at bounding box center [450, 106] width 433 height 34
paste input "30467"
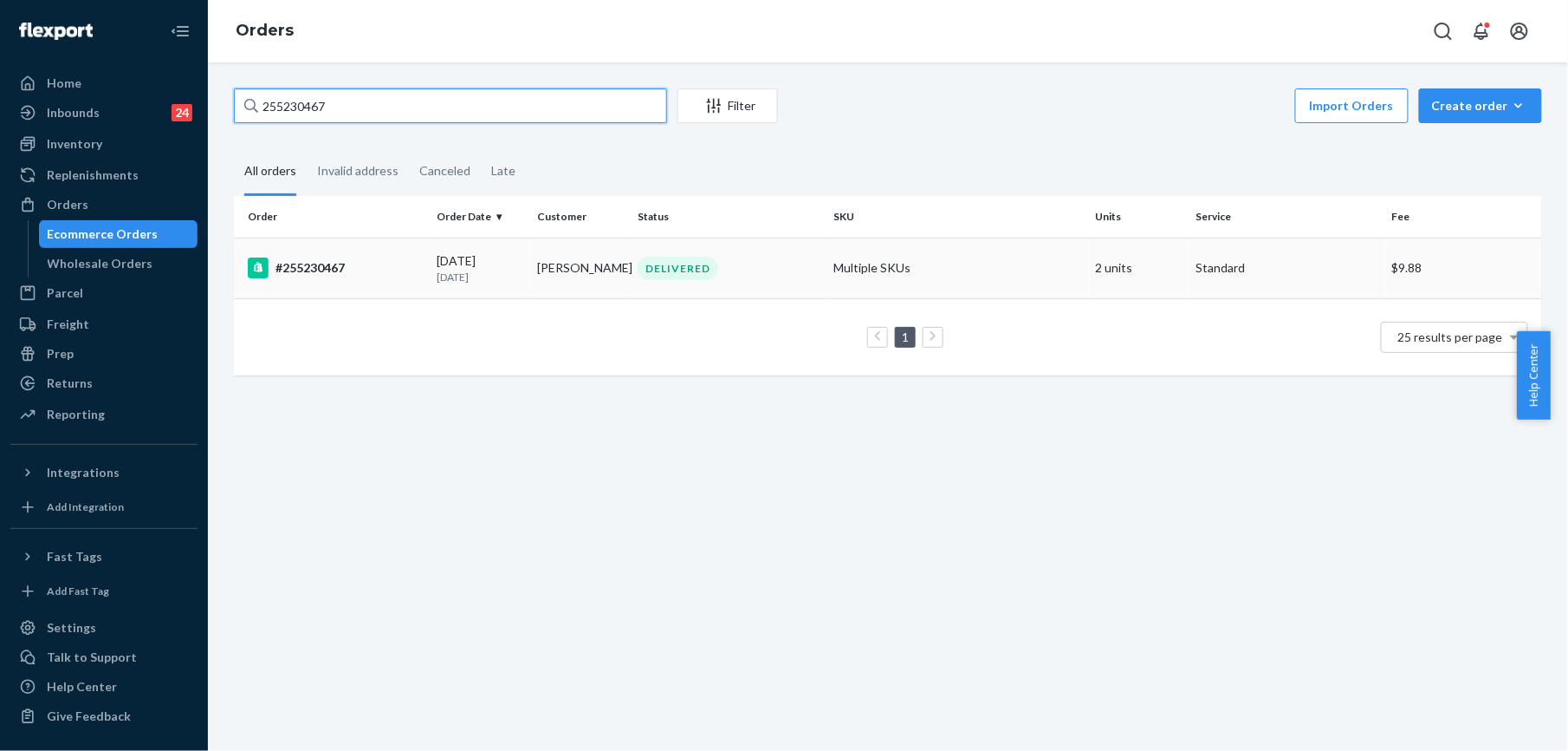
type input "255230467"
click at [318, 272] on div "#255230467" at bounding box center [336, 267] width 176 height 21
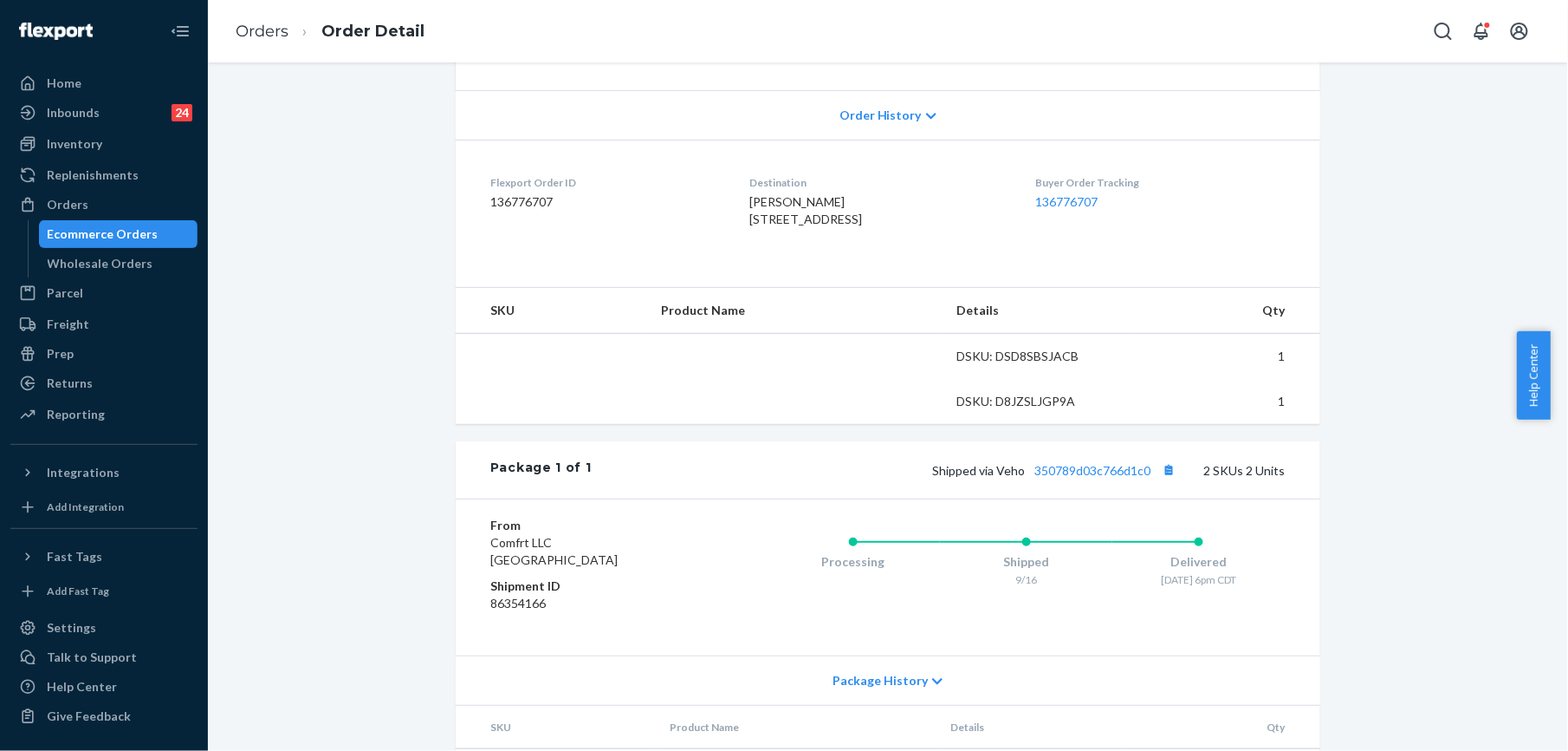
scroll to position [347, 0]
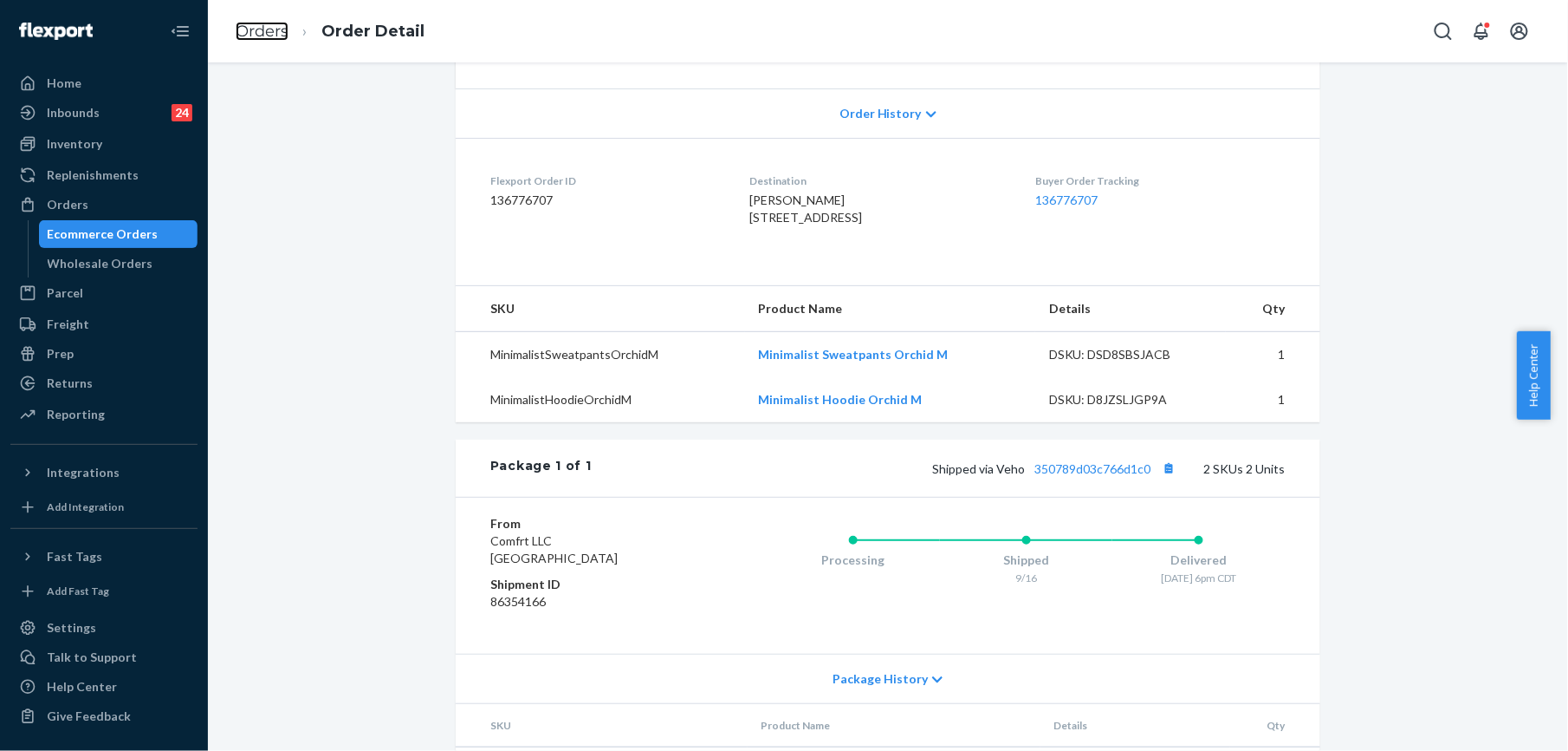
drag, startPoint x: 267, startPoint y: 38, endPoint x: 292, endPoint y: 63, distance: 35.4
click at [267, 38] on link "Orders" at bounding box center [262, 31] width 53 height 19
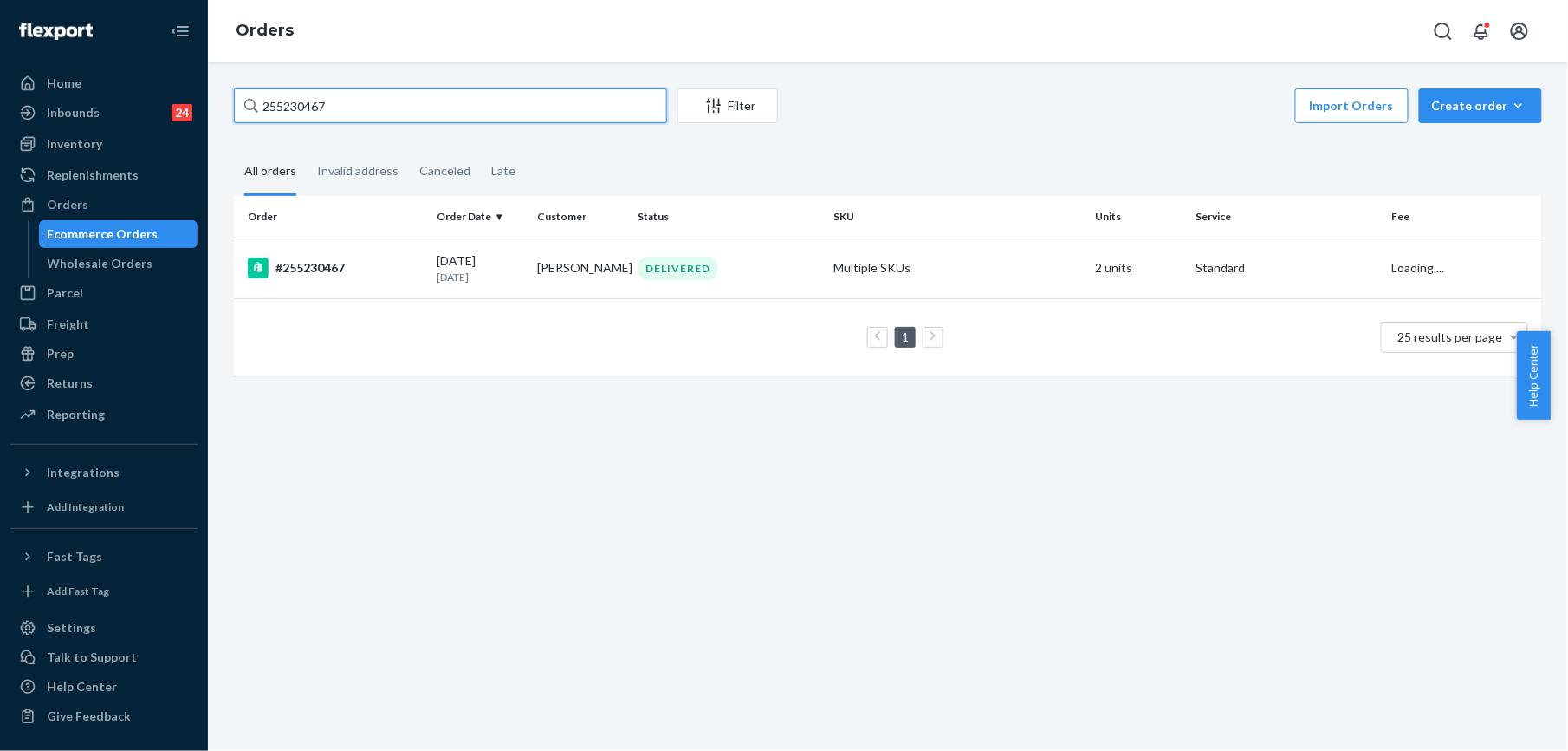
click at [341, 102] on input "255230467" at bounding box center [450, 106] width 433 height 34
paste input "1172"
type input "255231172"
click at [274, 272] on div "#255231172" at bounding box center [336, 267] width 176 height 21
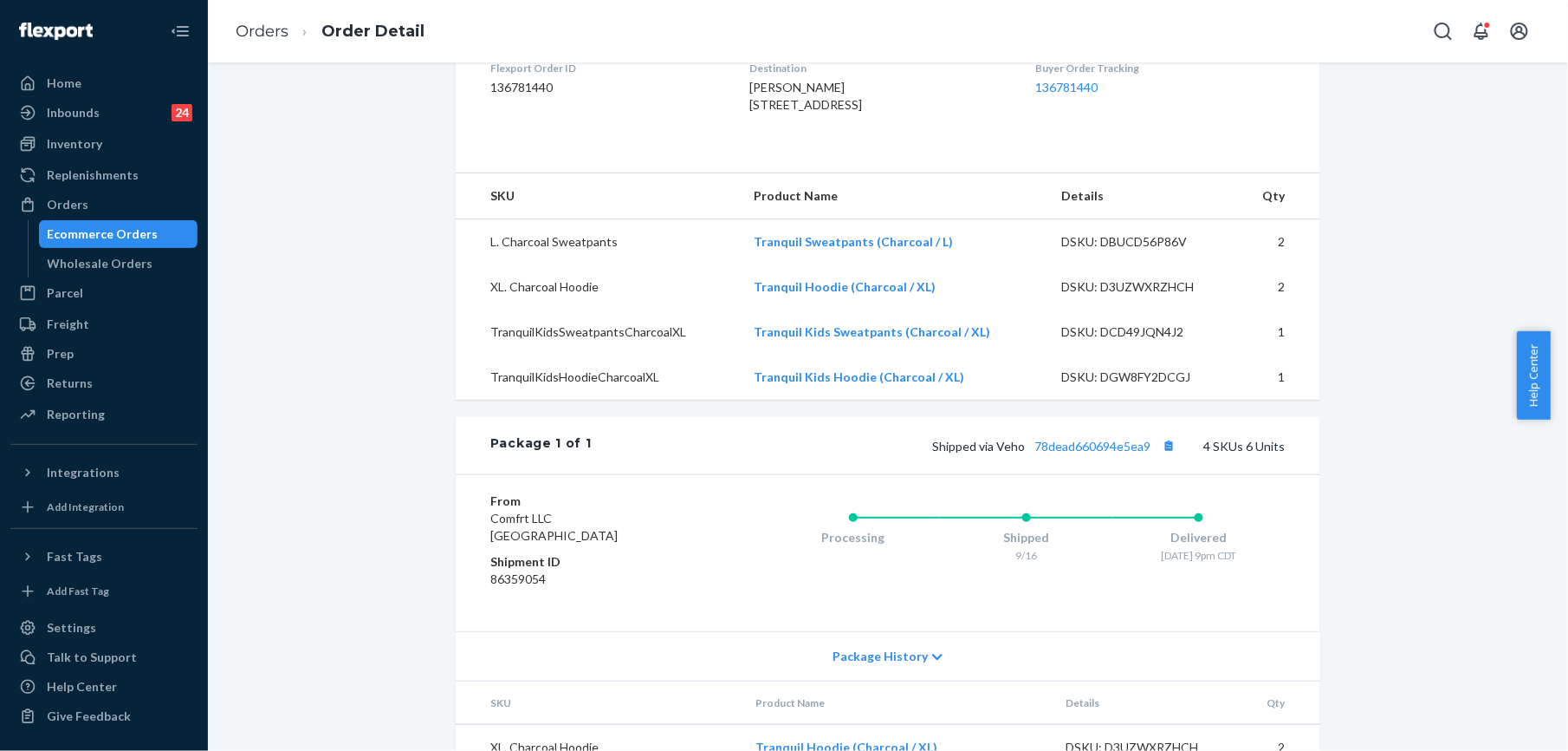
scroll to position [462, 0]
click at [1109, 450] on link "78dead660694e5ea9" at bounding box center [1093, 443] width 116 height 14
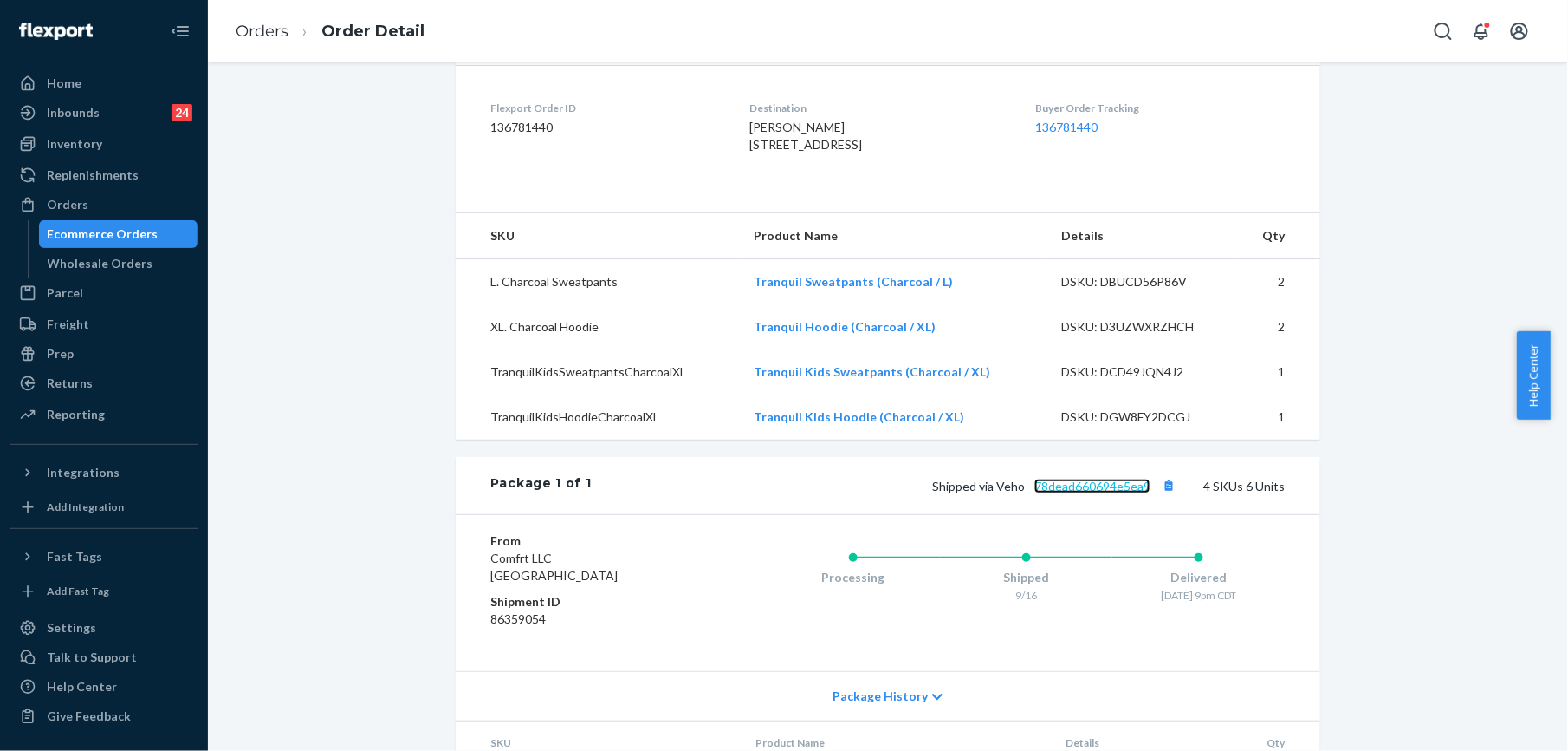
scroll to position [347, 0]
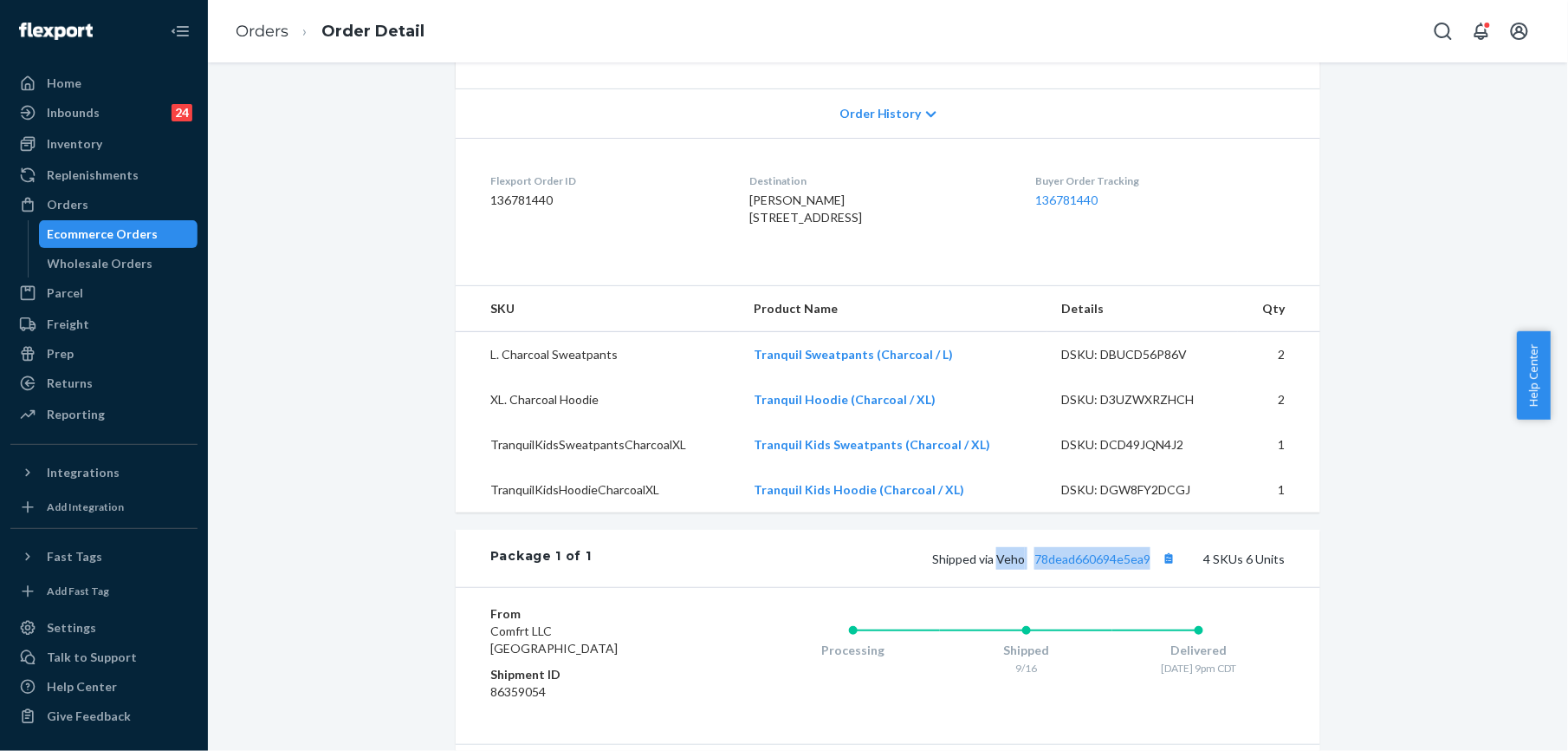
drag, startPoint x: 992, startPoint y: 598, endPoint x: 1145, endPoint y: 602, distance: 153.1
click at [1145, 570] on div "Shipped via Veho 78dead660694e5ea9 4 SKUs 6 Units" at bounding box center [938, 558] width 694 height 23
copy span "Veho 78dead660694e5ea9"
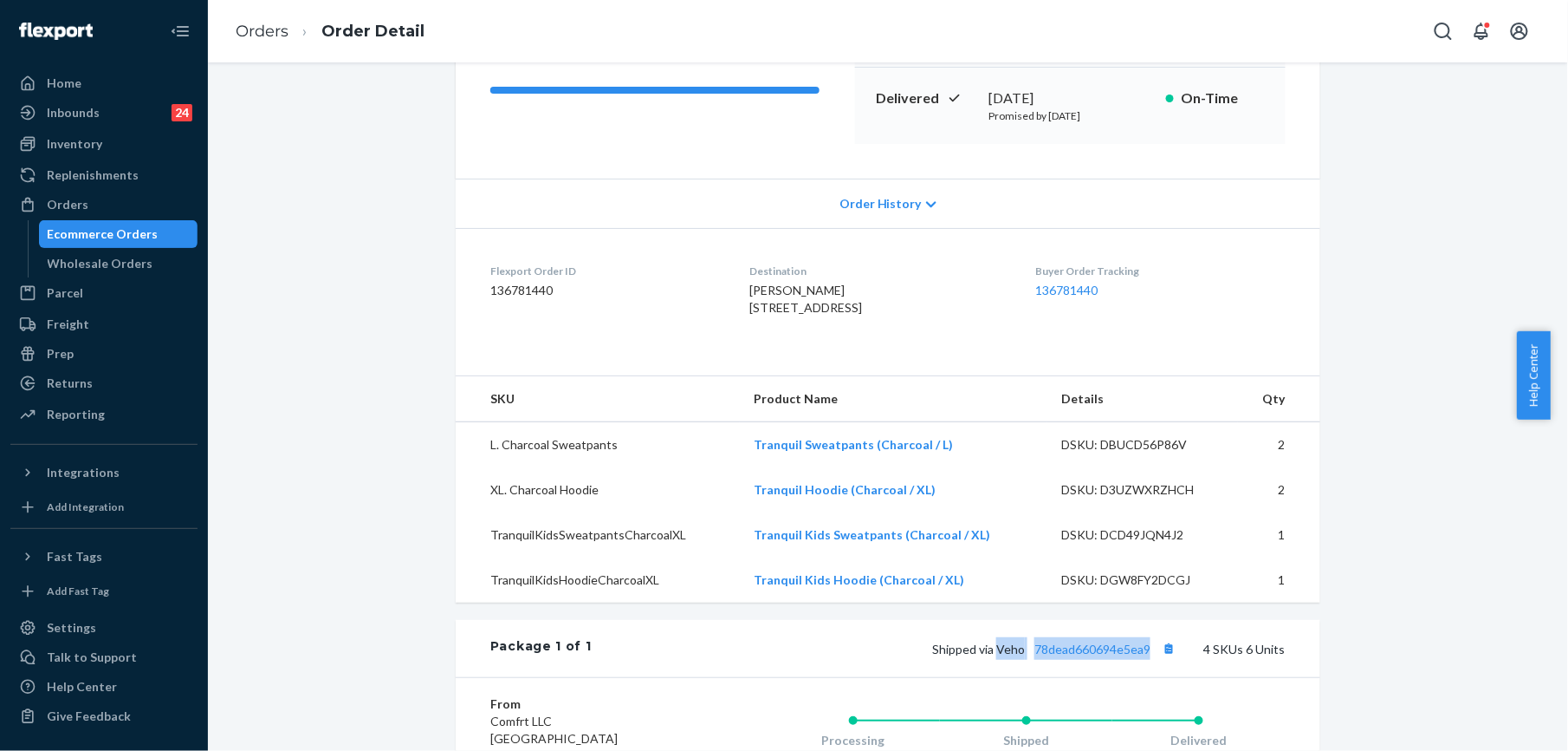
scroll to position [230, 0]
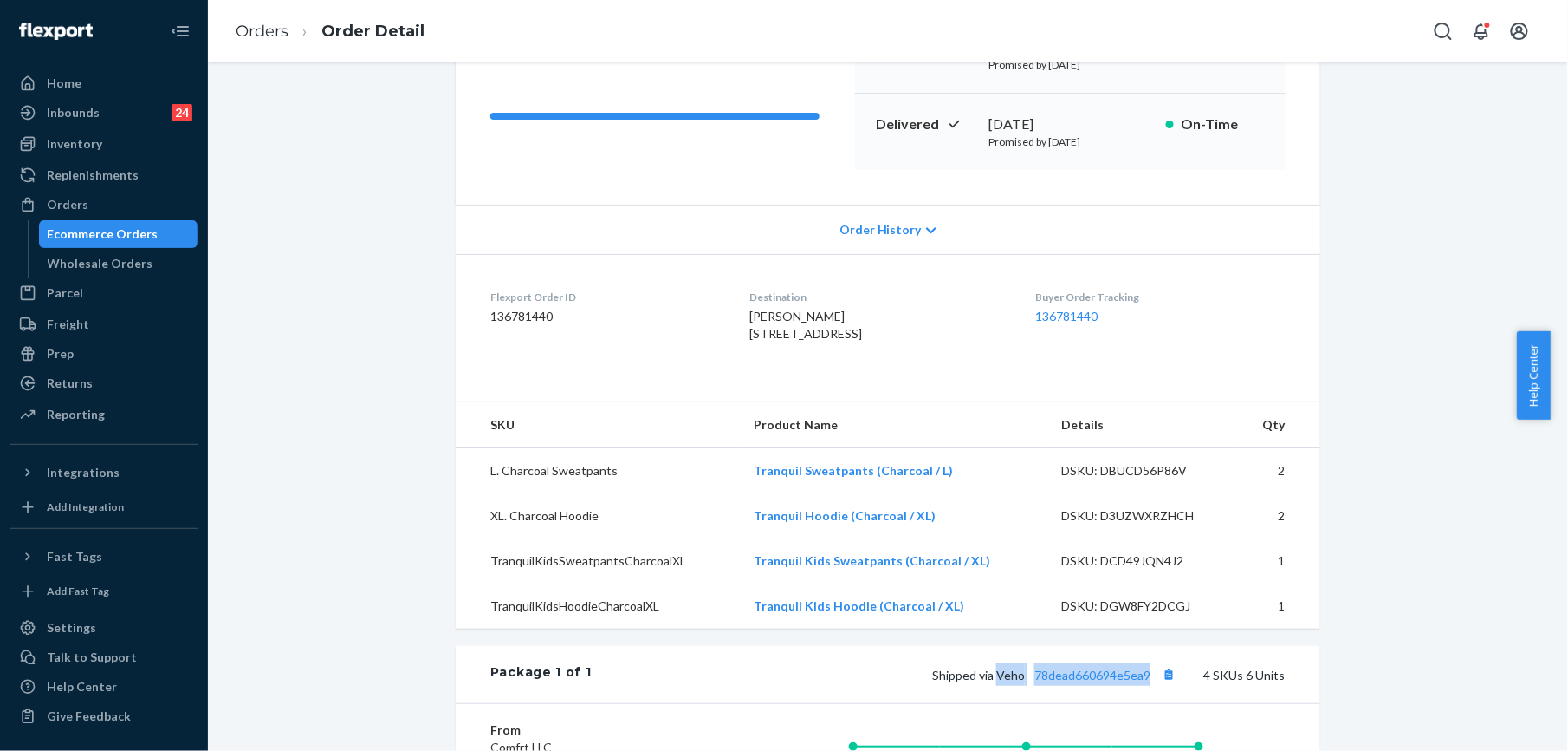
drag, startPoint x: 729, startPoint y: 331, endPoint x: 754, endPoint y: 365, distance: 42.2
click at [754, 342] on div "[PERSON_NAME] [STREET_ADDRESS]" at bounding box center [879, 325] width 258 height 34
copy span "[STREET_ADDRESS]"
